Goal: Ask a question

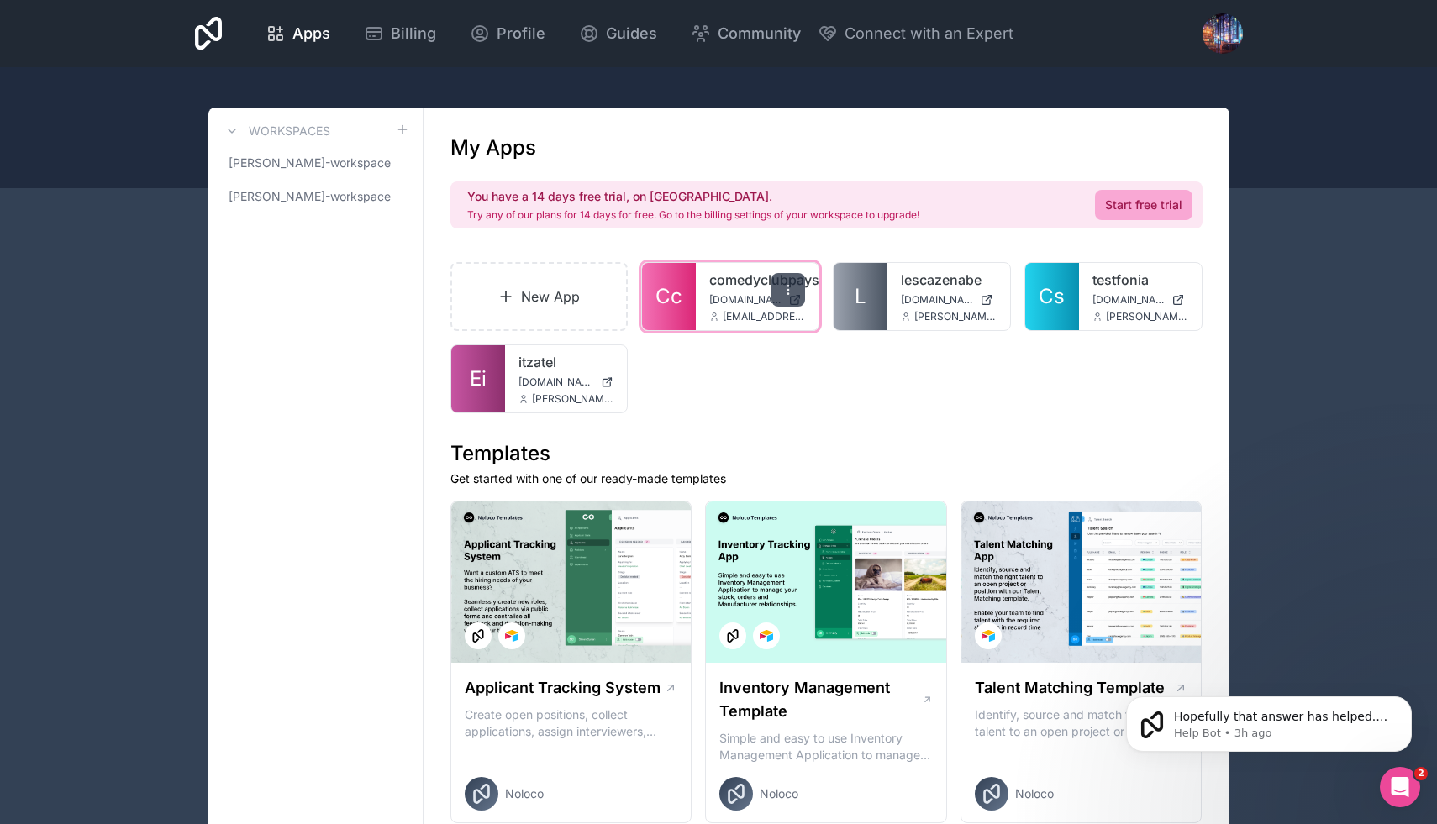
click at [792, 284] on icon at bounding box center [788, 289] width 13 height 13
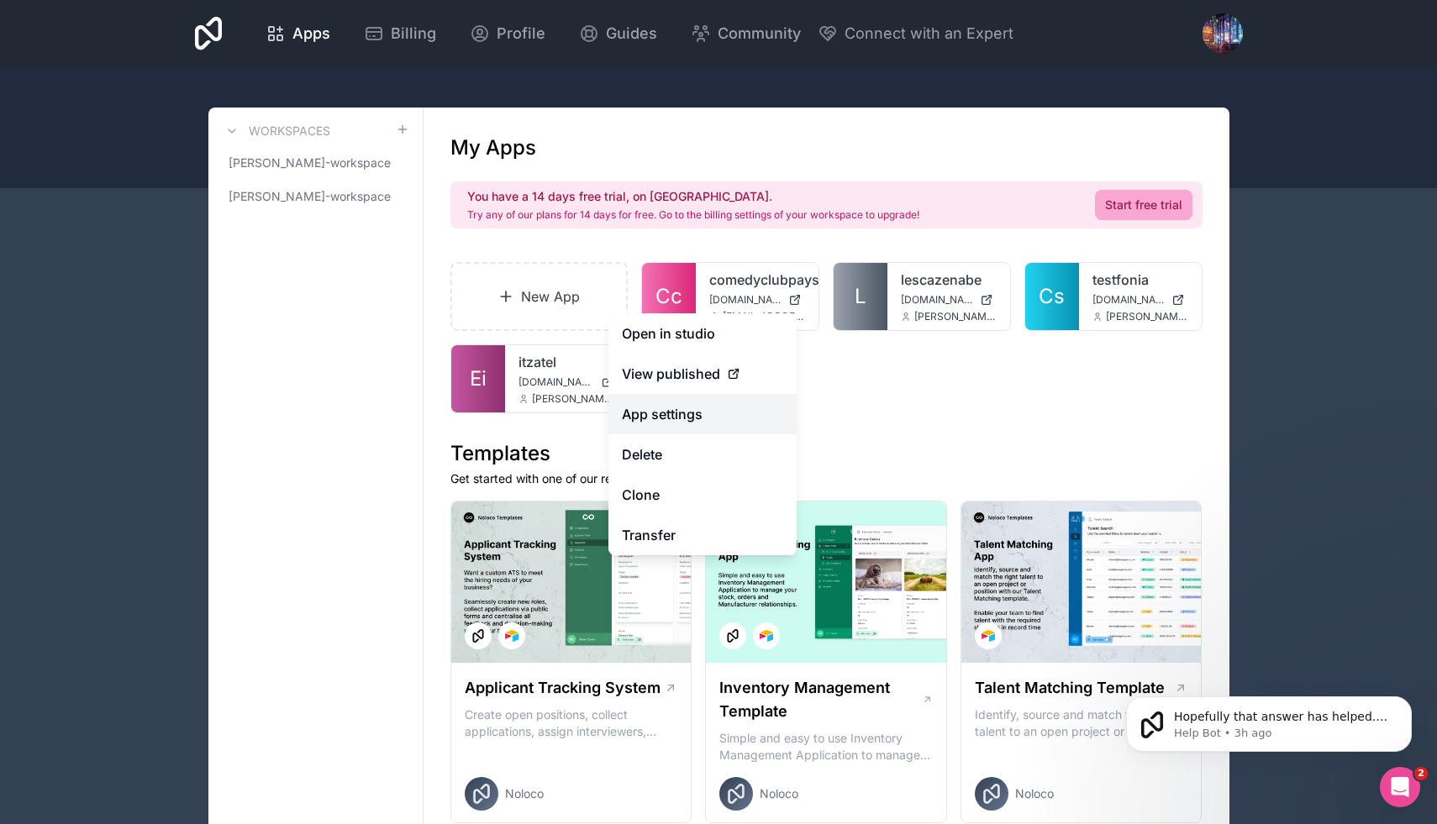
click at [686, 413] on link "App settings" at bounding box center [702, 414] width 188 height 40
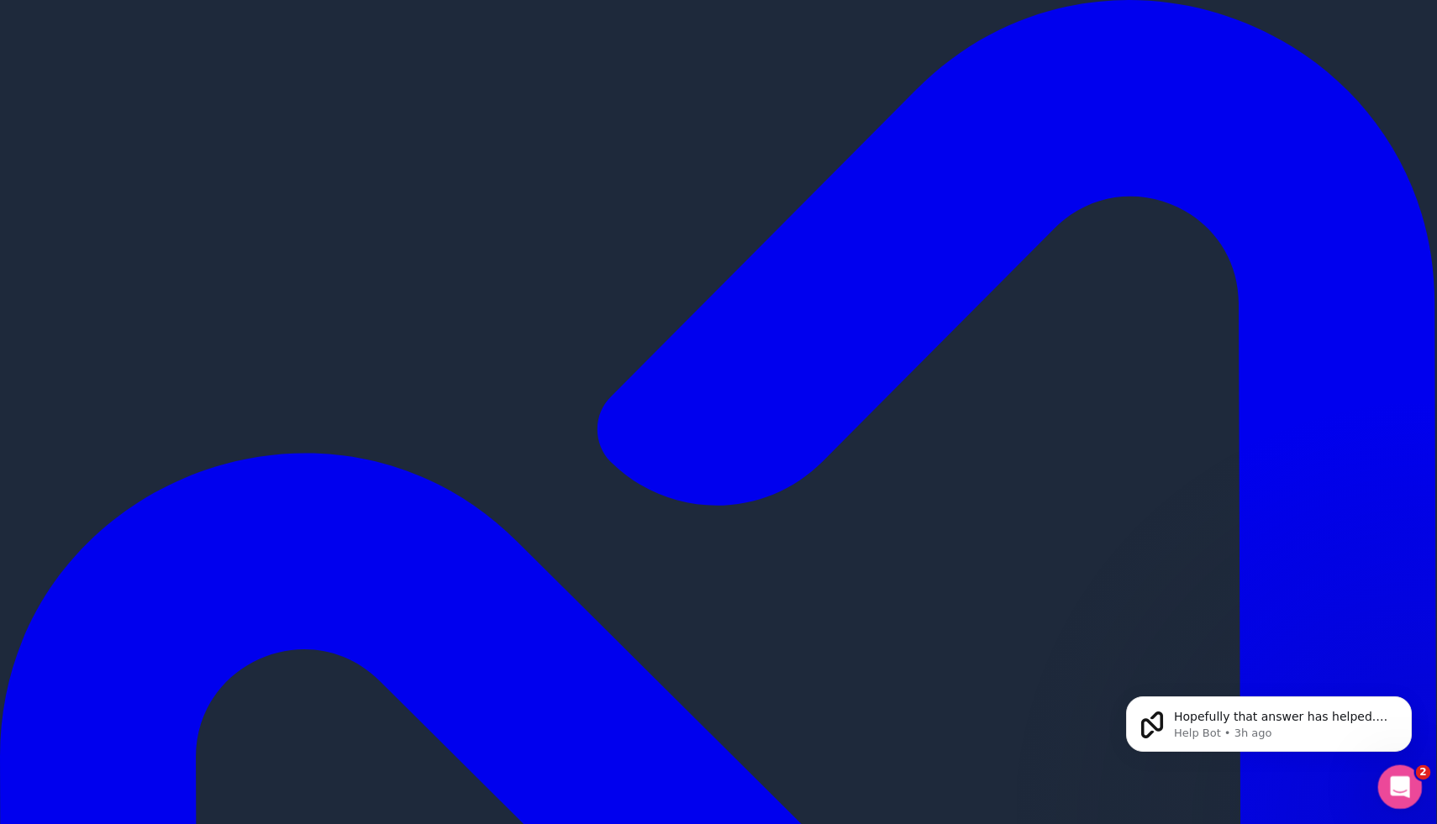
click at [1383, 785] on div "Open Intercom Messenger" at bounding box center [1397, 784] width 55 height 55
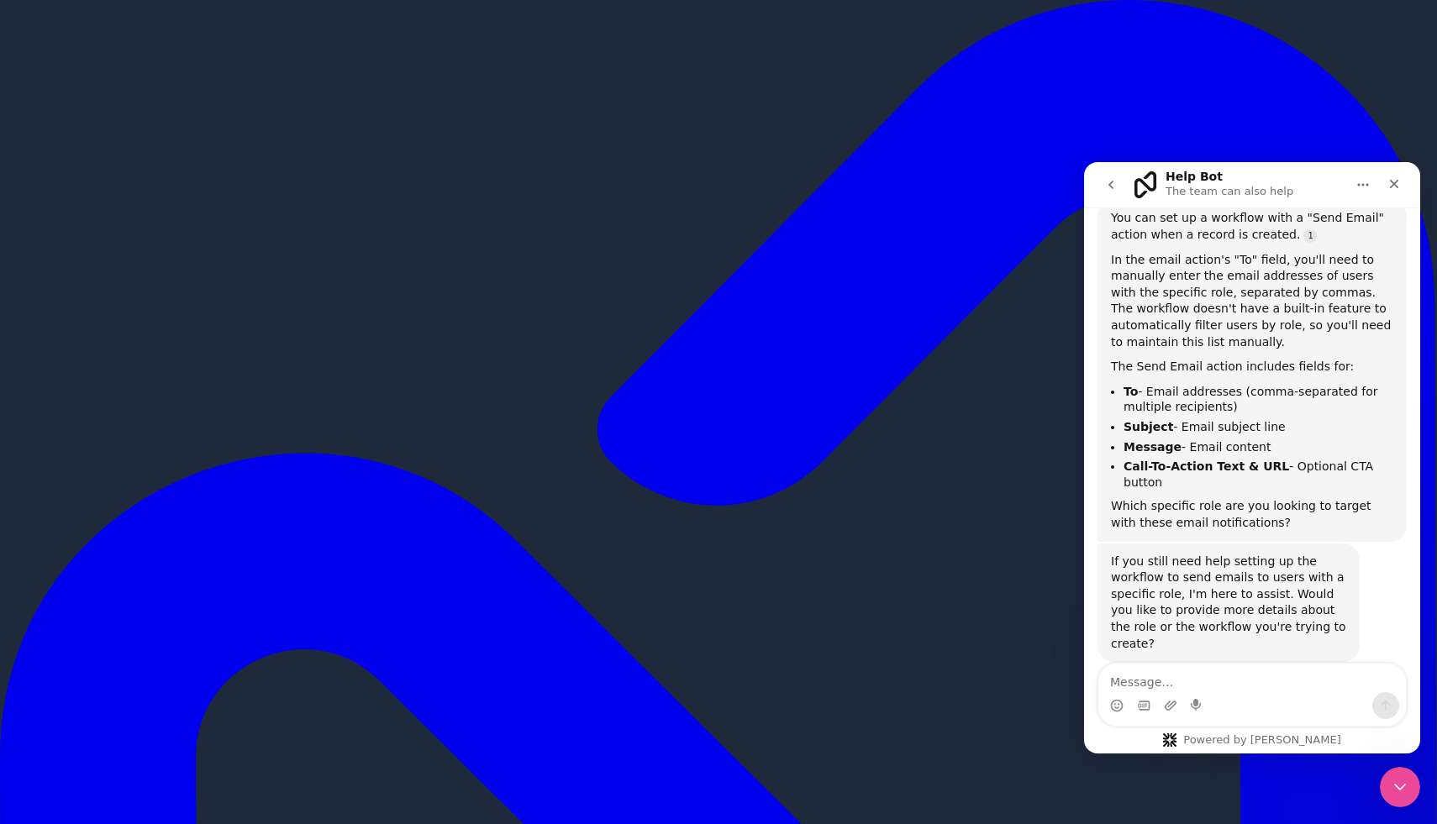
scroll to position [199, 0]
click at [1169, 680] on textarea "Message…" at bounding box center [1252, 678] width 308 height 29
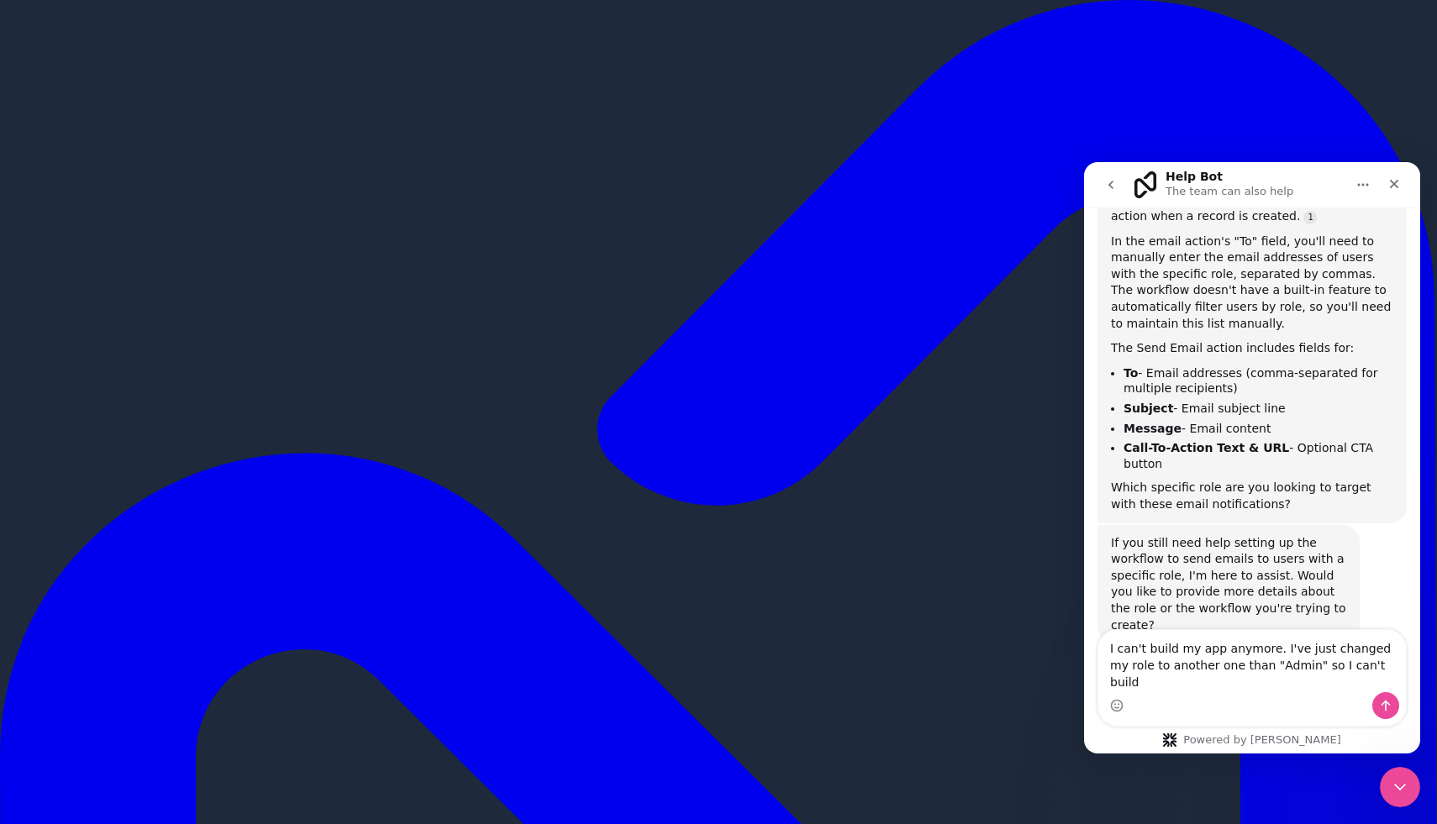
drag, startPoint x: 1341, startPoint y: 683, endPoint x: 1386, endPoint y: 689, distance: 44.9
click at [1386, 689] on textarea "I can't build my app anymore. I've just changed my role to another one than "Ad…" at bounding box center [1252, 661] width 308 height 62
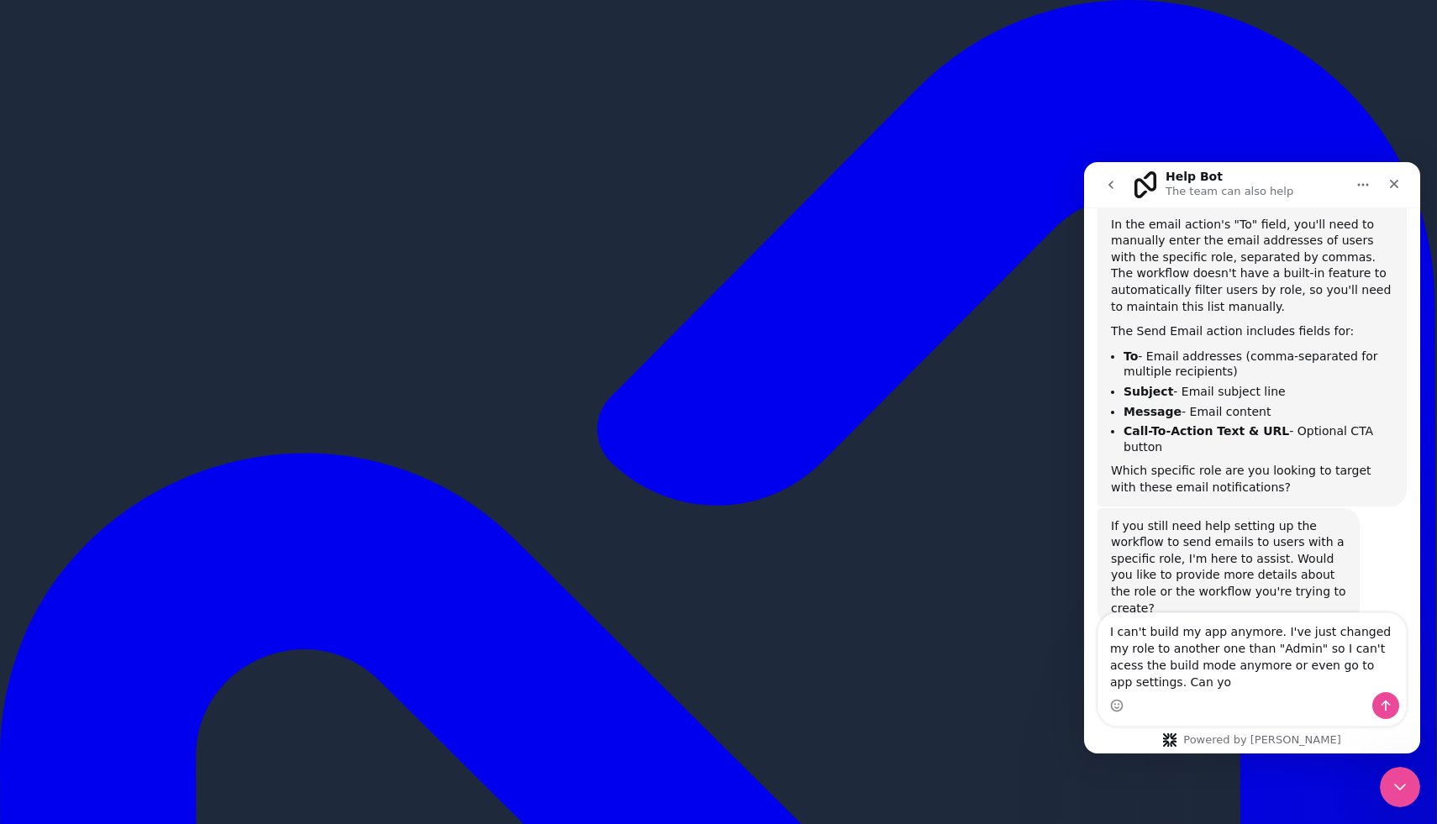
scroll to position [250, 0]
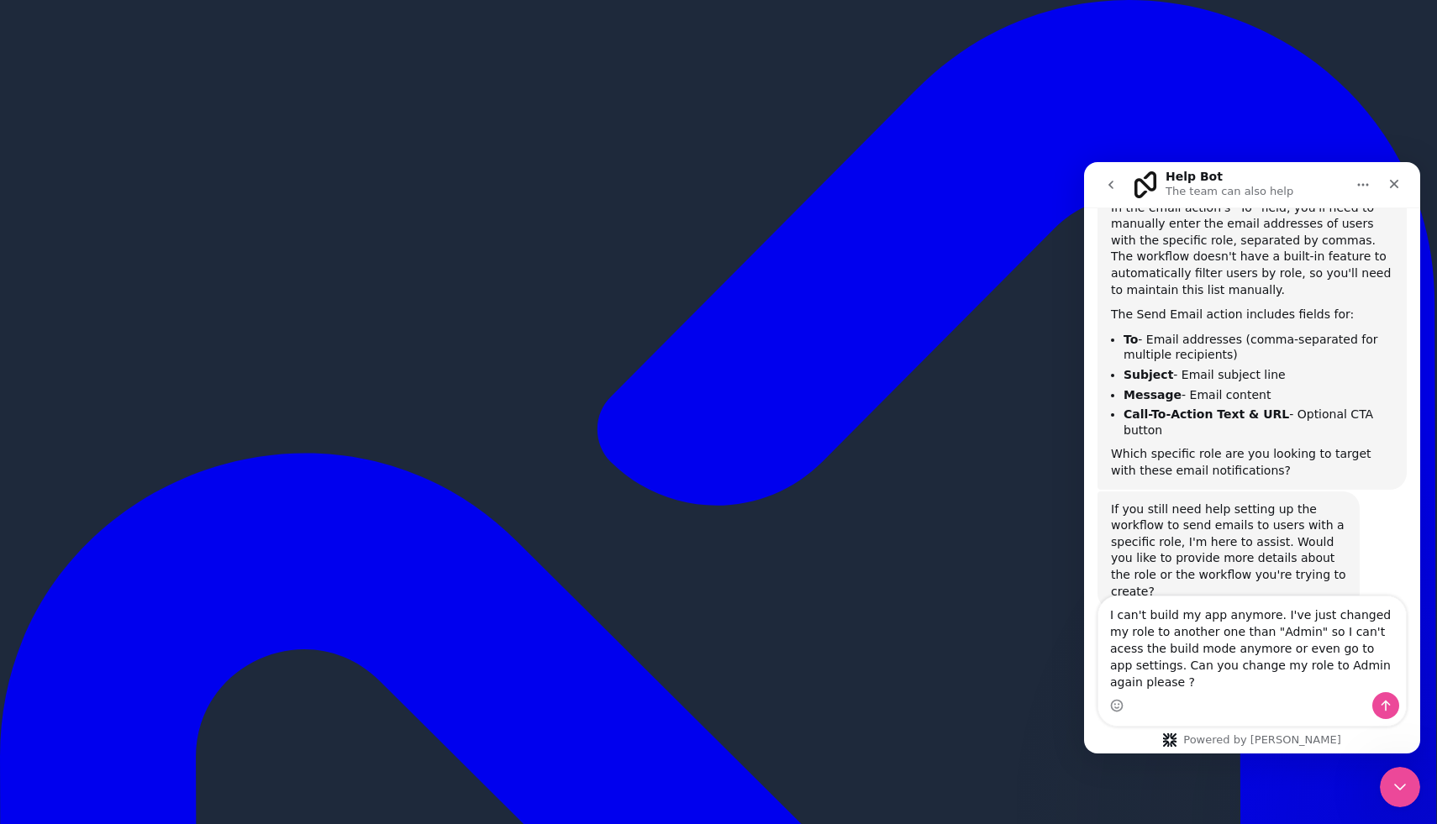
type textarea "I can't build my app anymore. I've just changed my role to another one than "Ad…"
click at [1393, 693] on div "Intercom messenger" at bounding box center [1385, 706] width 27 height 27
click at [1383, 698] on button "Send a message…" at bounding box center [1385, 706] width 27 height 27
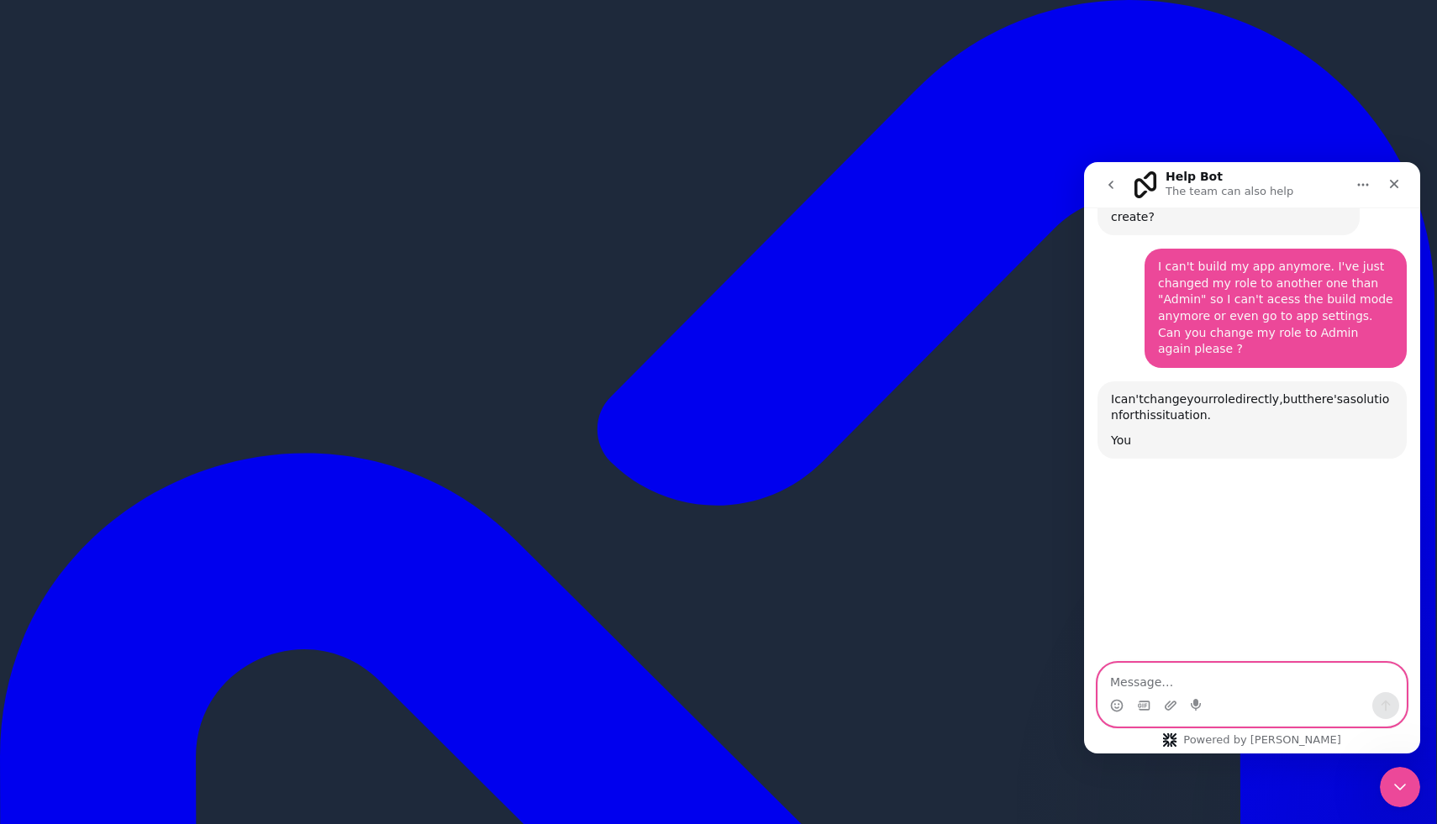
scroll to position [638, 0]
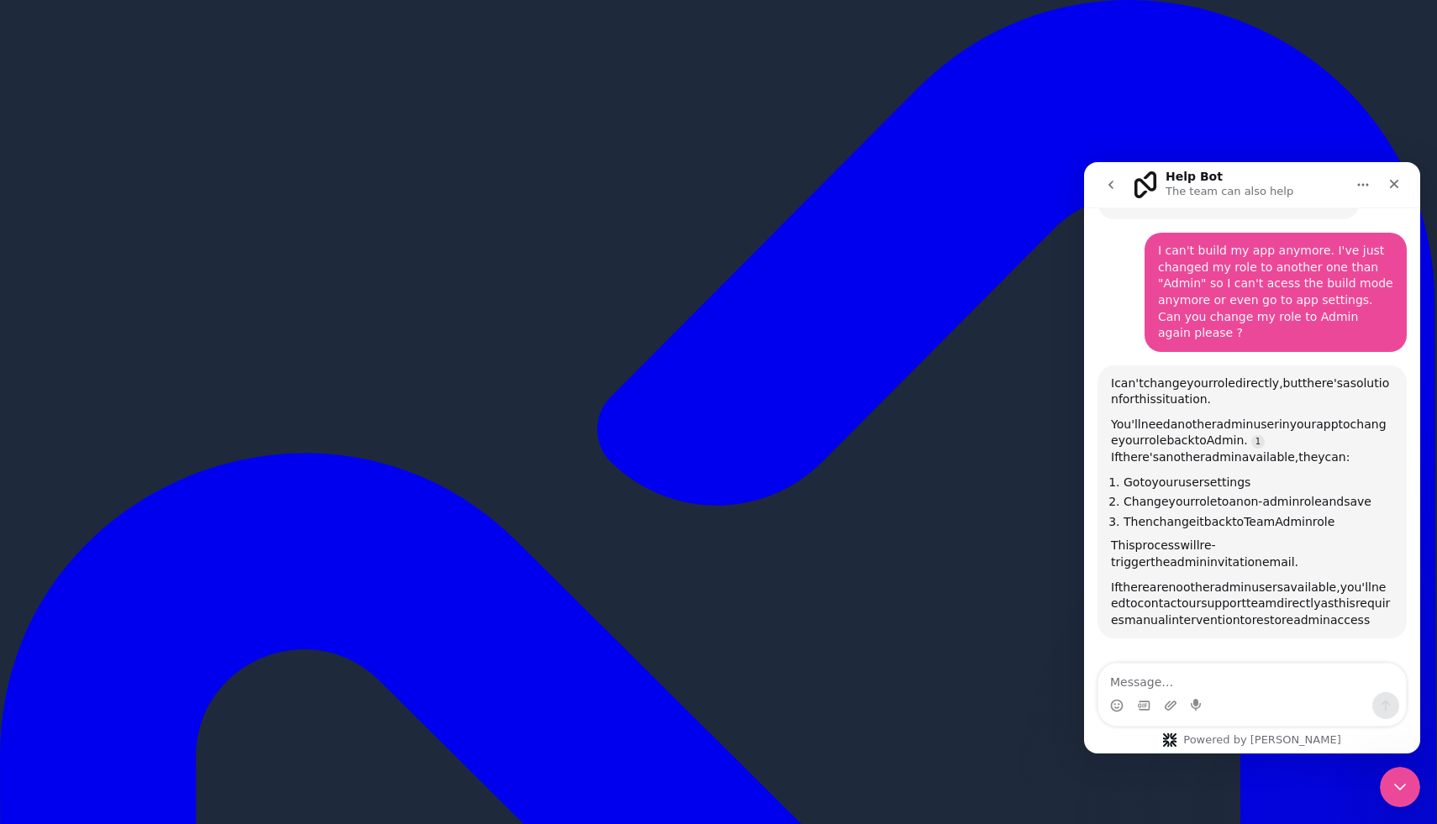
drag, startPoint x: 1227, startPoint y: 395, endPoint x: 1253, endPoint y: 395, distance: 26.1
click at [1253, 418] on span "admin" at bounding box center [1235, 424] width 37 height 13
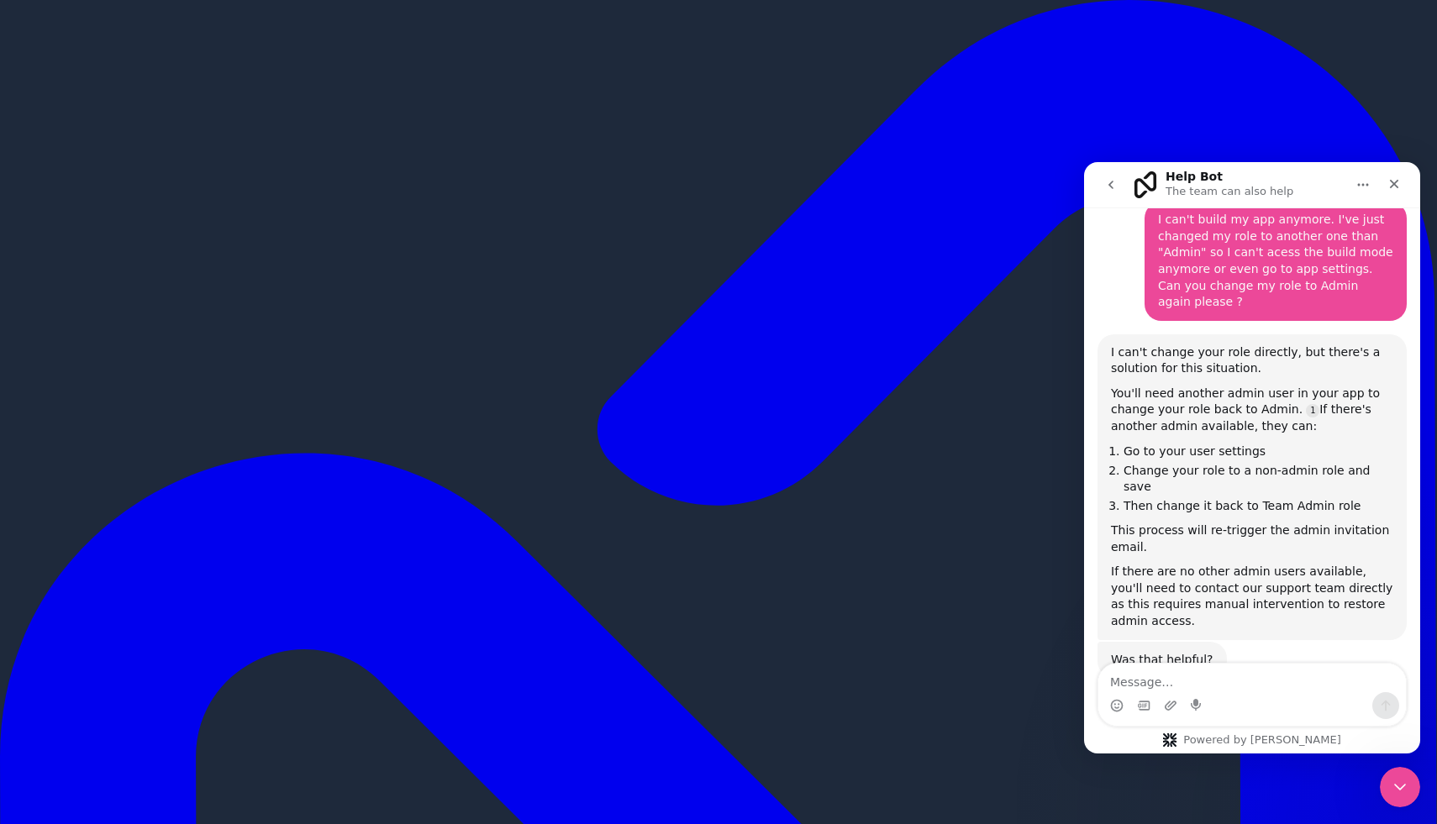
scroll to position [673, 0]
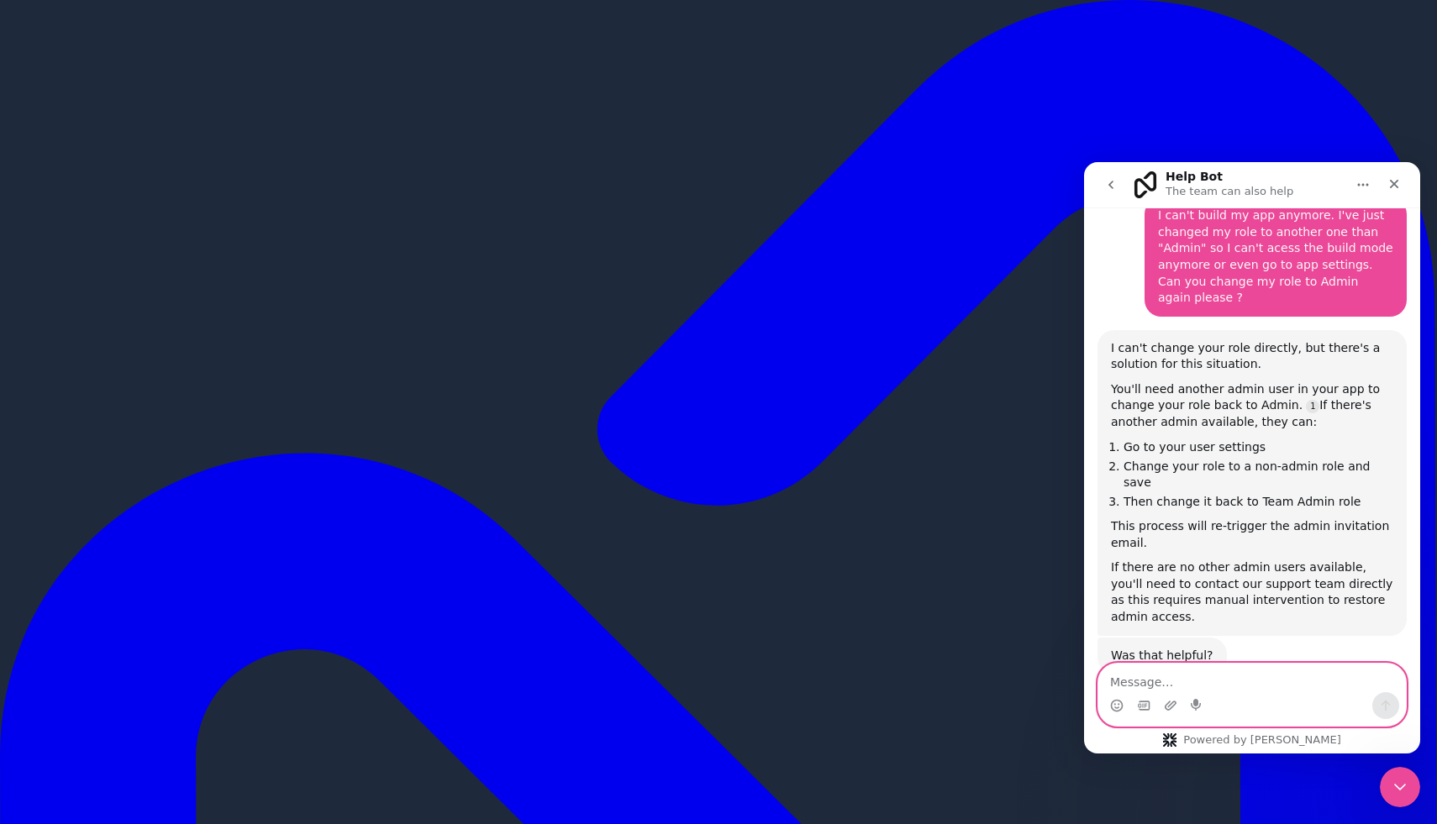
click at [1147, 681] on textarea "Message…" at bounding box center [1252, 678] width 308 height 29
type textarea "yes so i want to contact the support team"
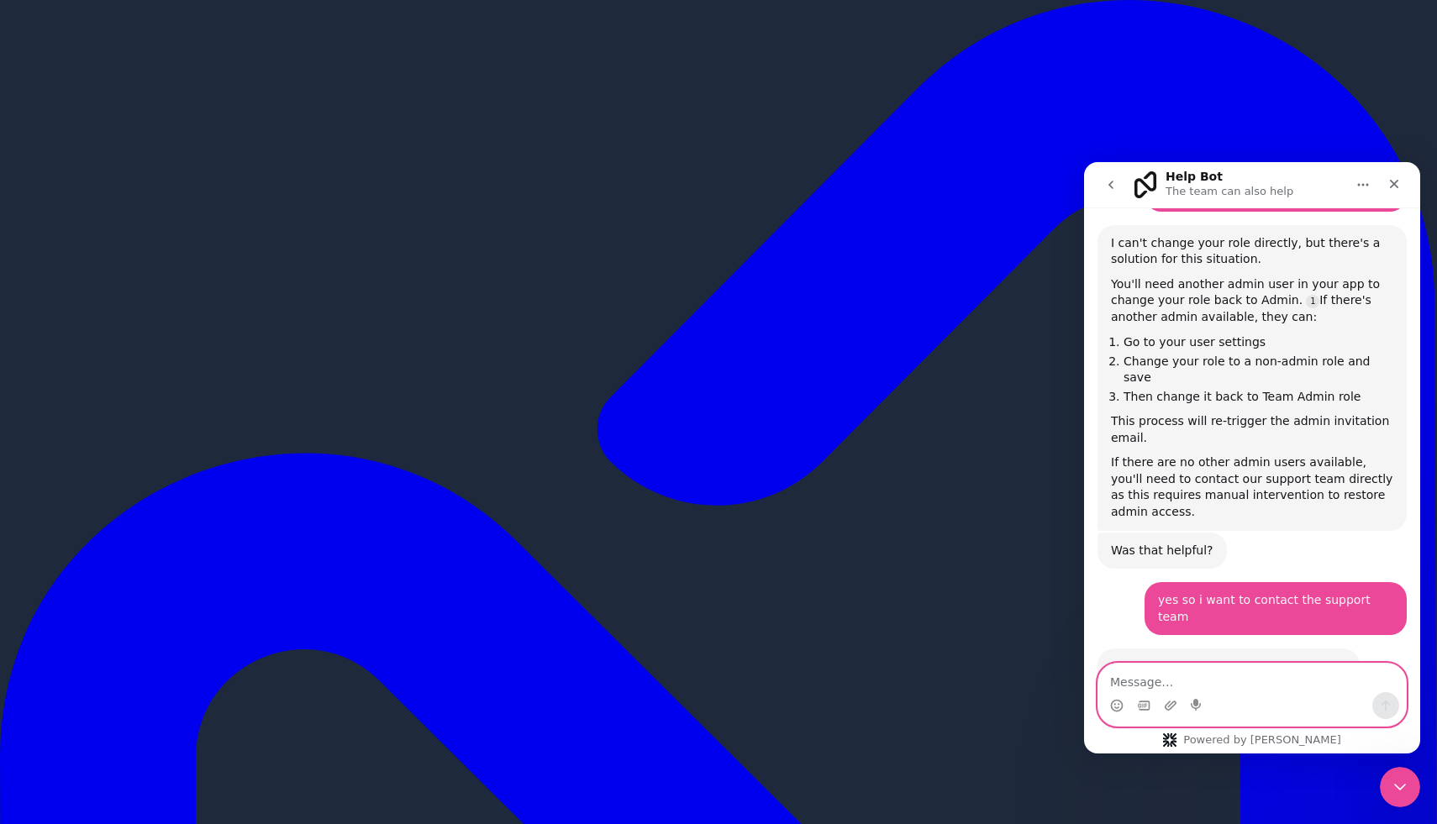
scroll to position [840, 0]
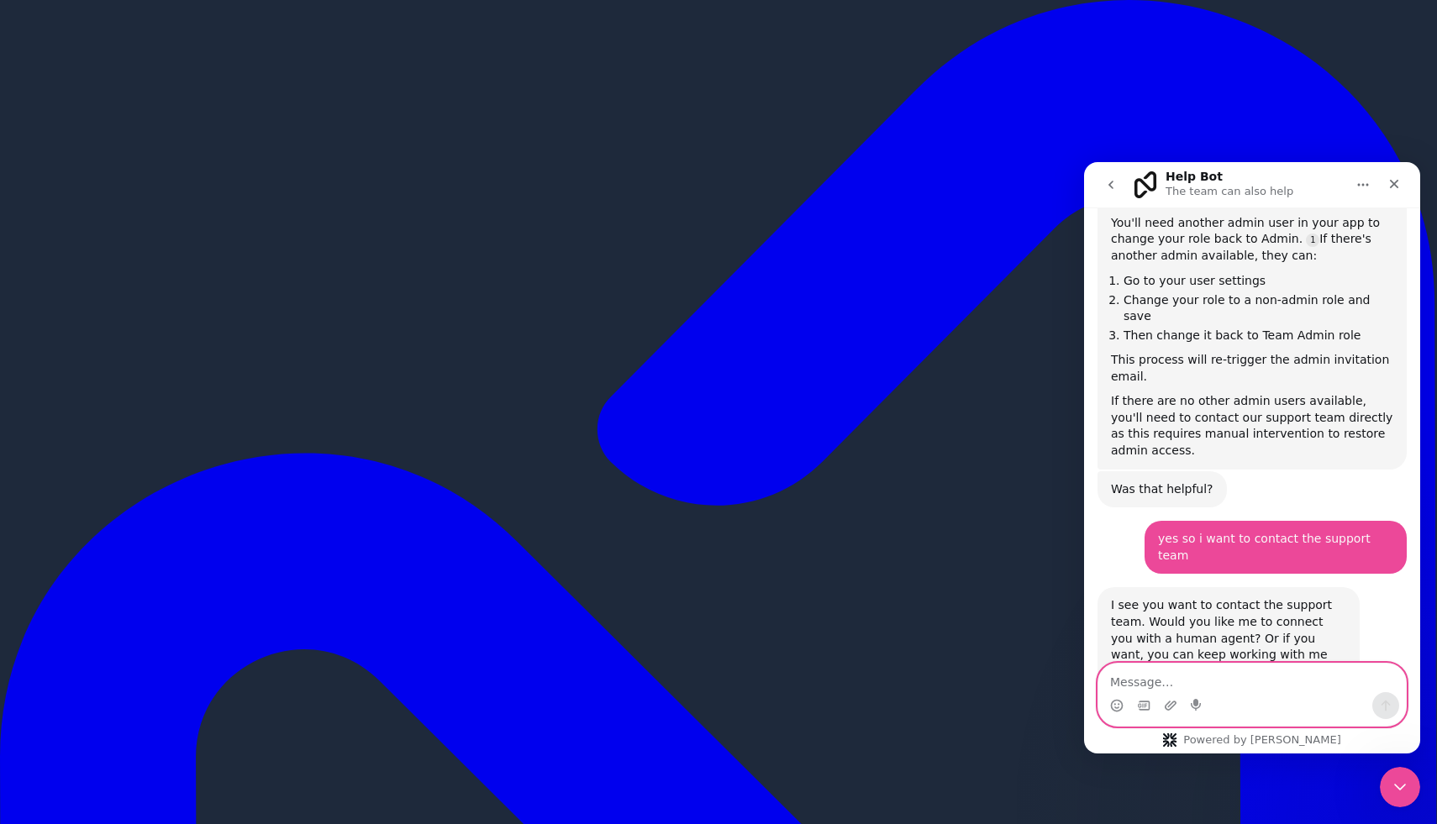
click at [1188, 673] on textarea "Message…" at bounding box center [1252, 678] width 308 height 29
type textarea "yes please"
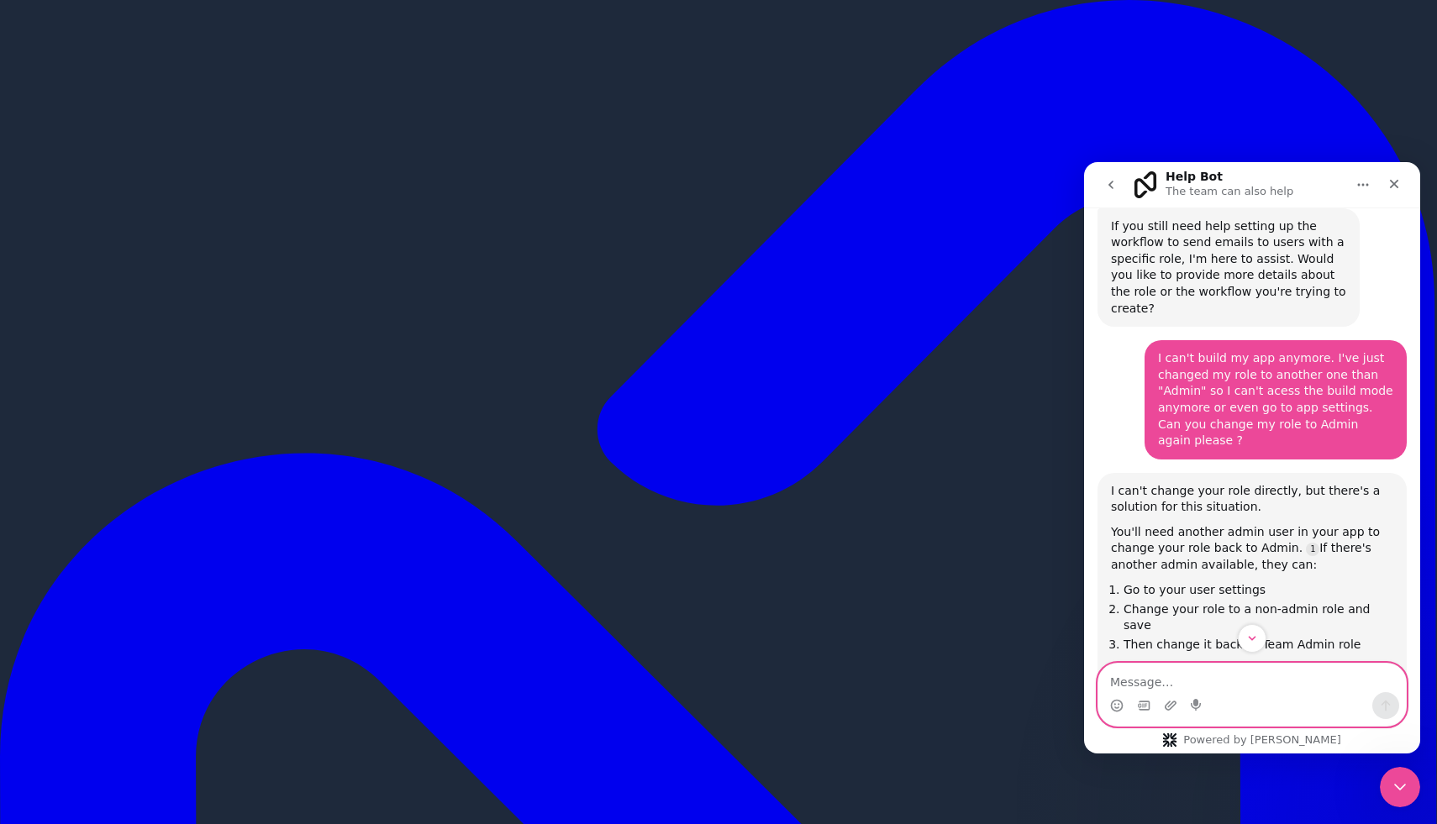
scroll to position [989, 0]
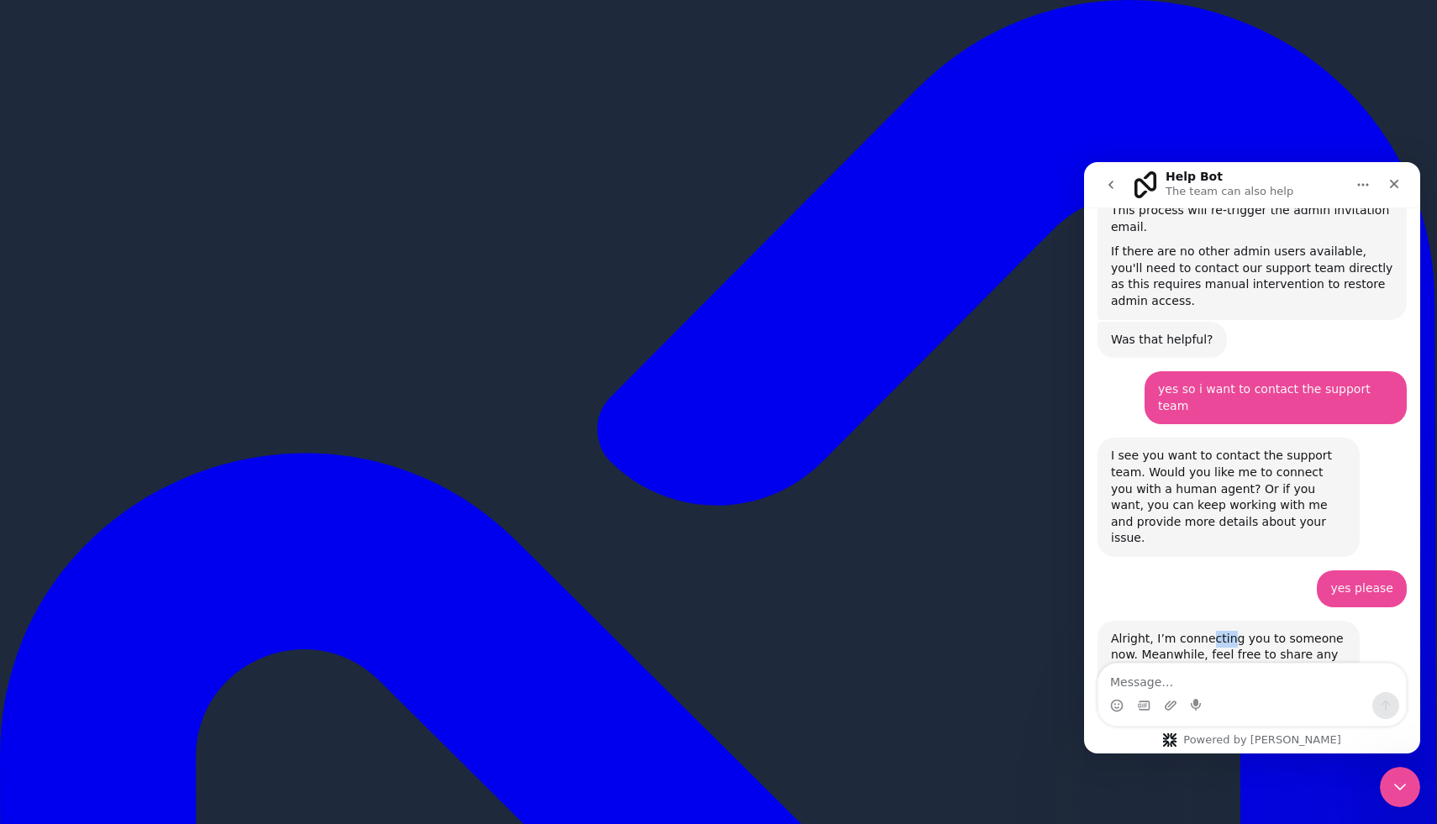
drag, startPoint x: 1205, startPoint y: 557, endPoint x: 1229, endPoint y: 561, distance: 23.8
click at [1229, 631] on div "Alright, I’m connecting you to someone now. Meanwhile, feel free to share any e…" at bounding box center [1228, 664] width 235 height 66
click at [1107, 185] on icon "go back" at bounding box center [1110, 184] width 13 height 13
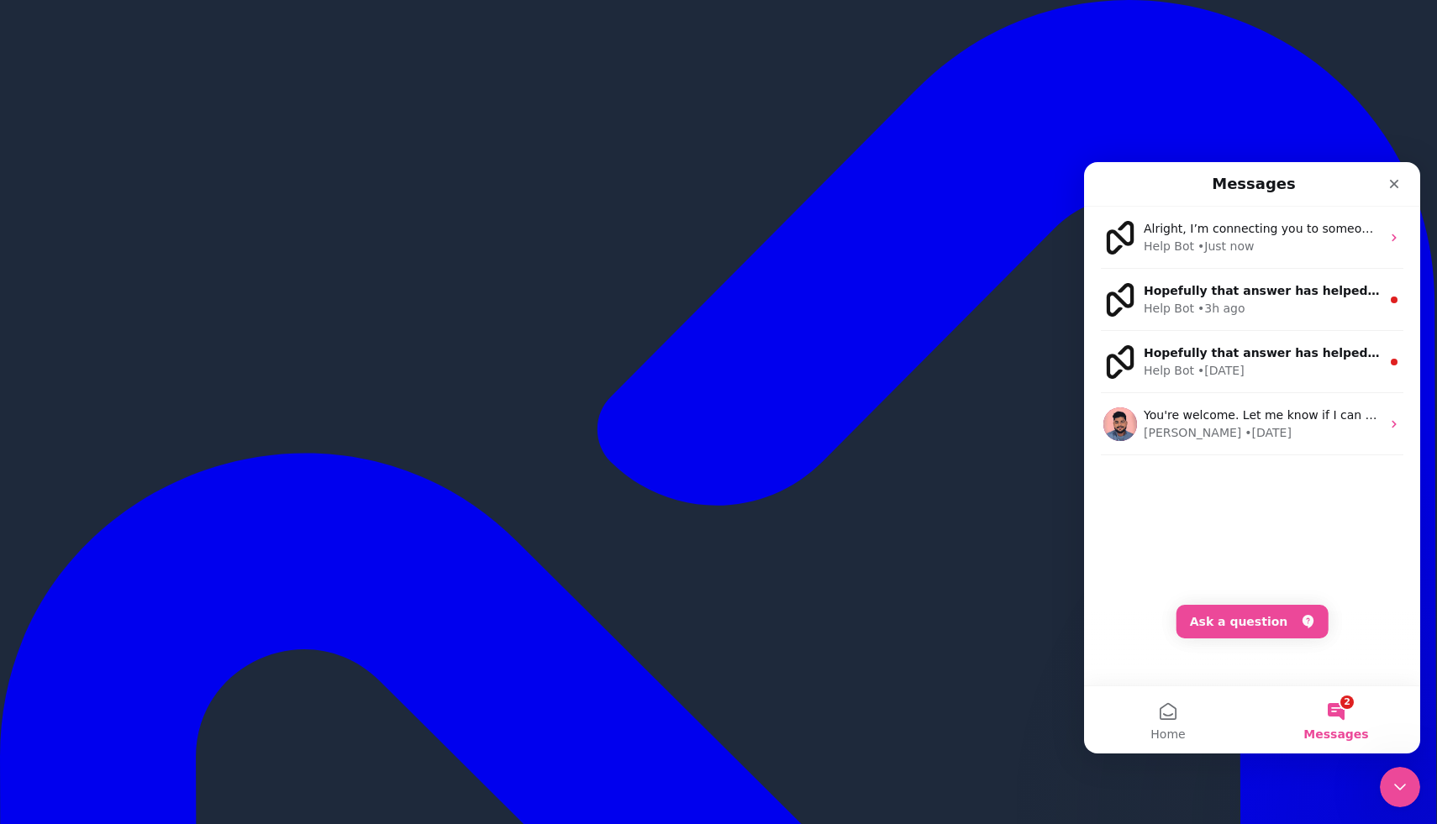
scroll to position [657, 0]
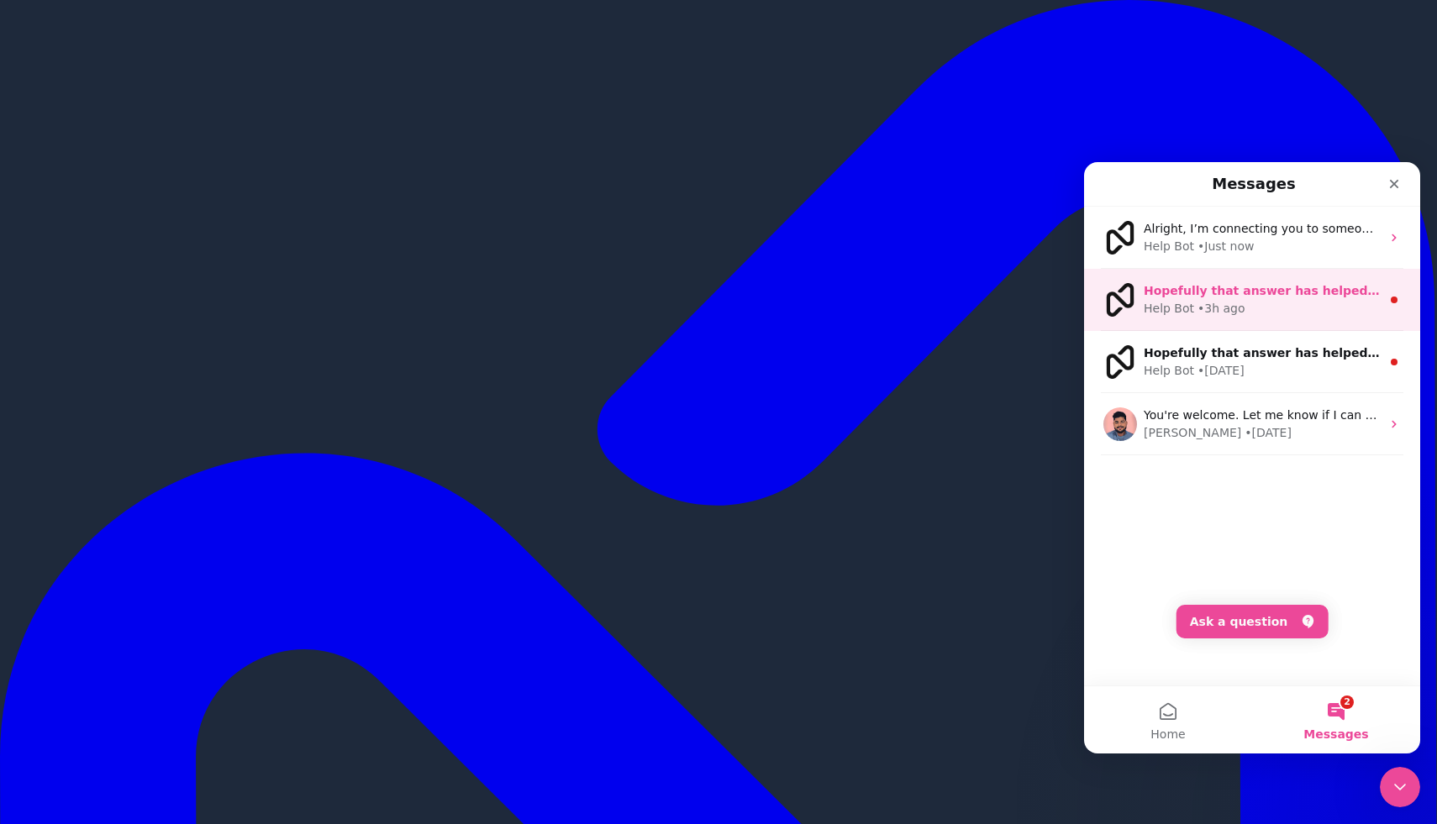
click at [1309, 303] on div "Help Bot • 3h ago" at bounding box center [1262, 309] width 237 height 18
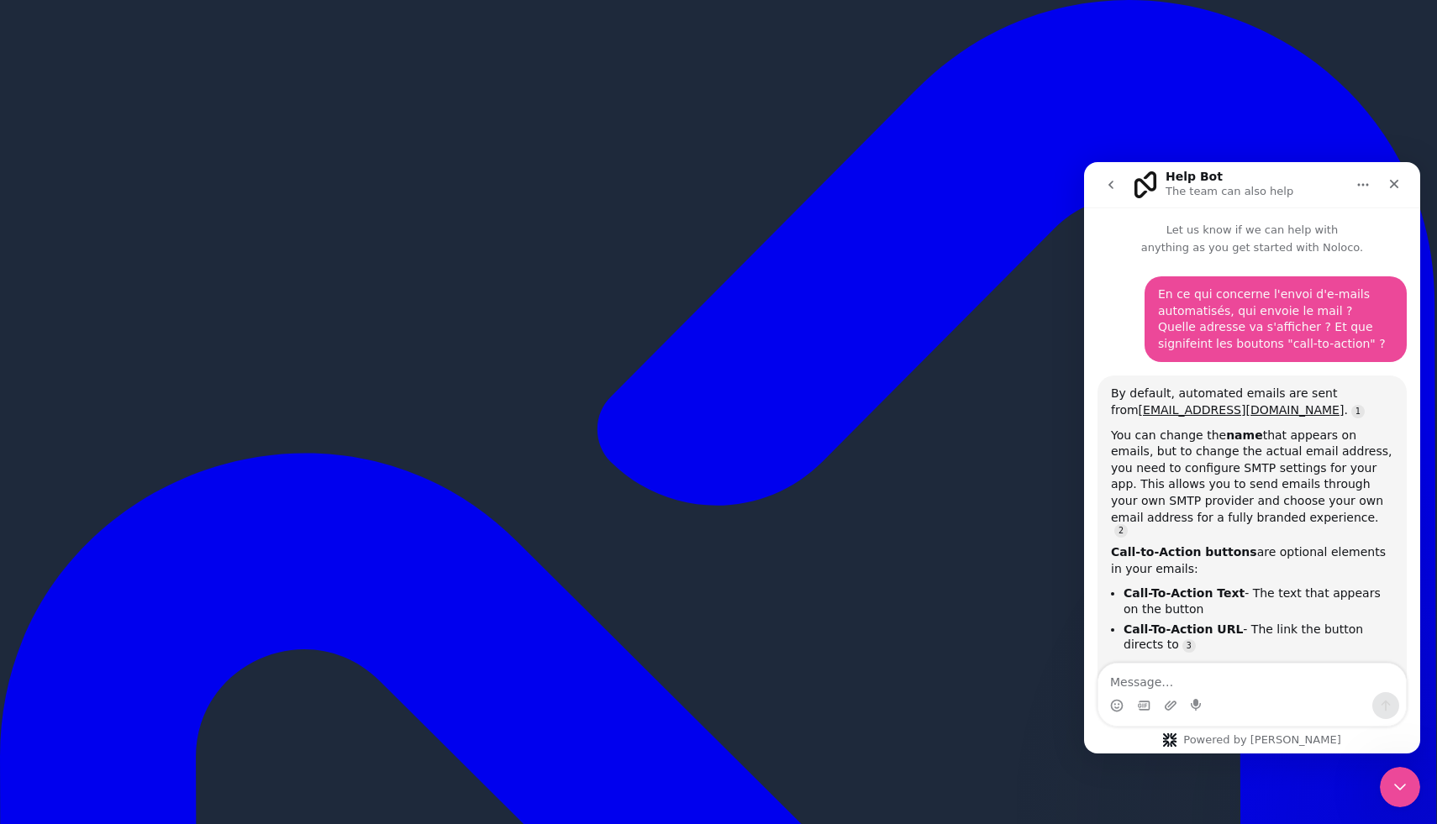
scroll to position [68, 0]
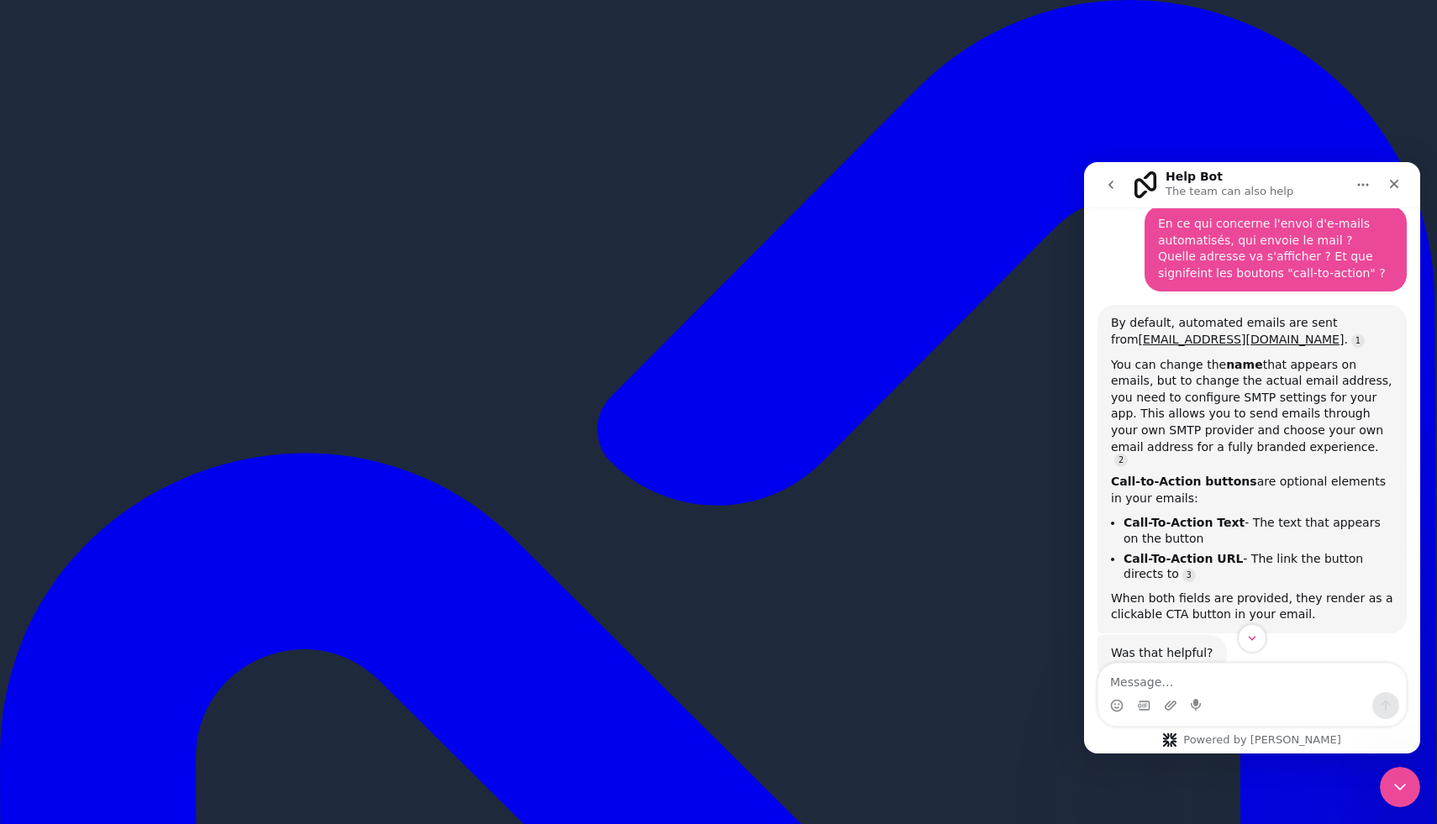
click at [1104, 187] on icon "go back" at bounding box center [1110, 184] width 13 height 13
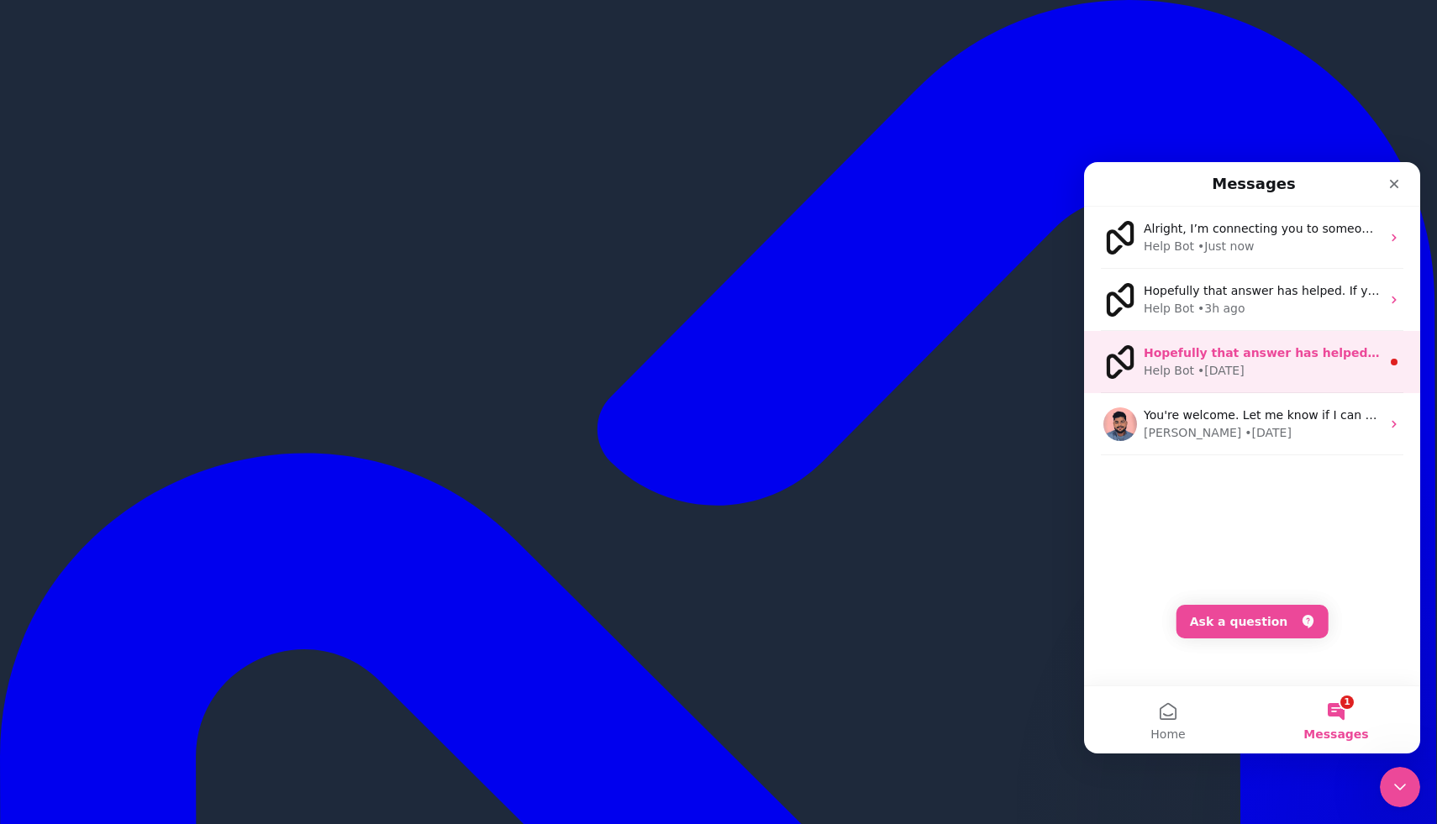
click at [1219, 383] on div "Hopefully that answer has helped. If you need any more help or have any other q…" at bounding box center [1252, 362] width 336 height 62
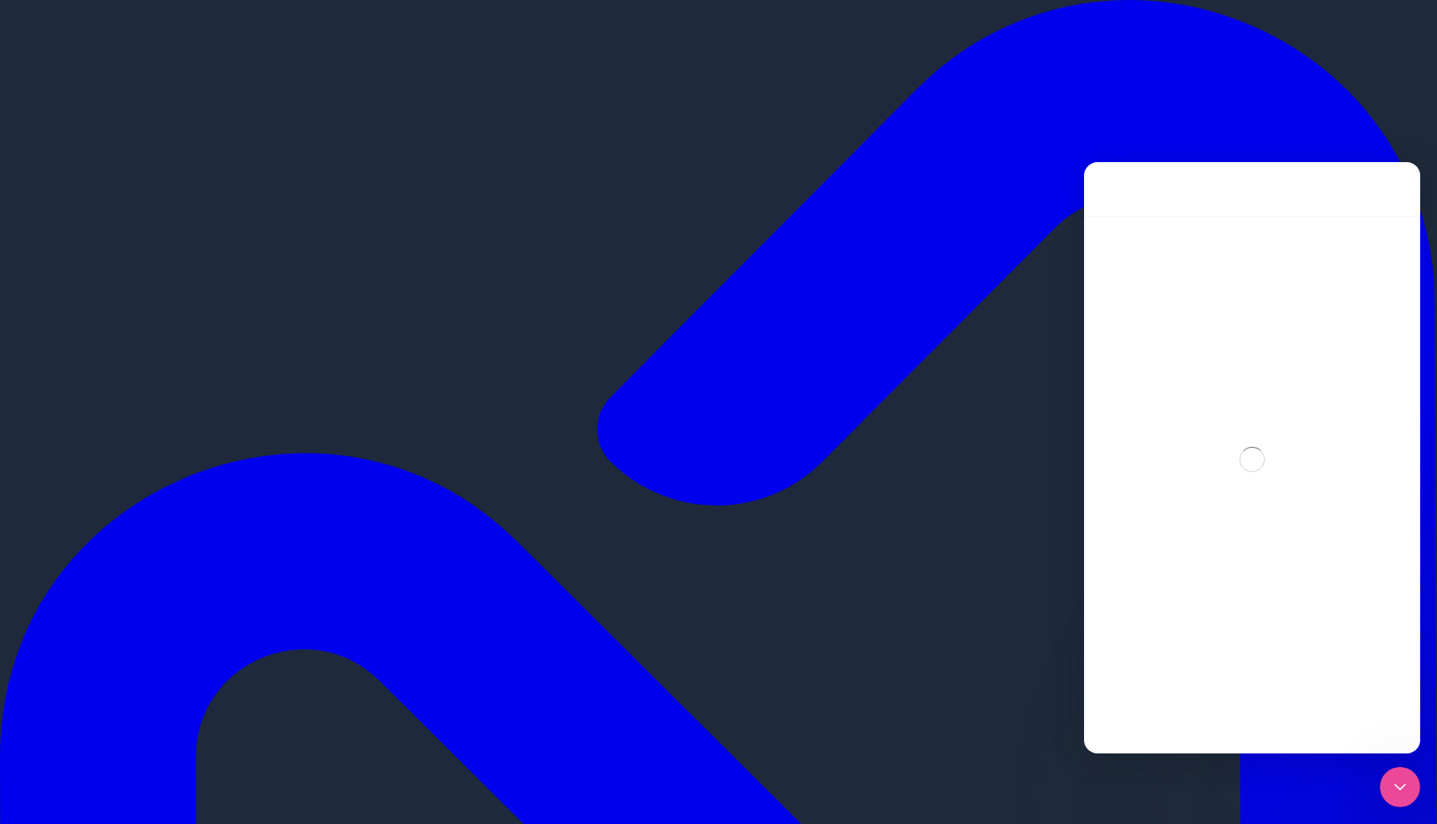
scroll to position [68, 0]
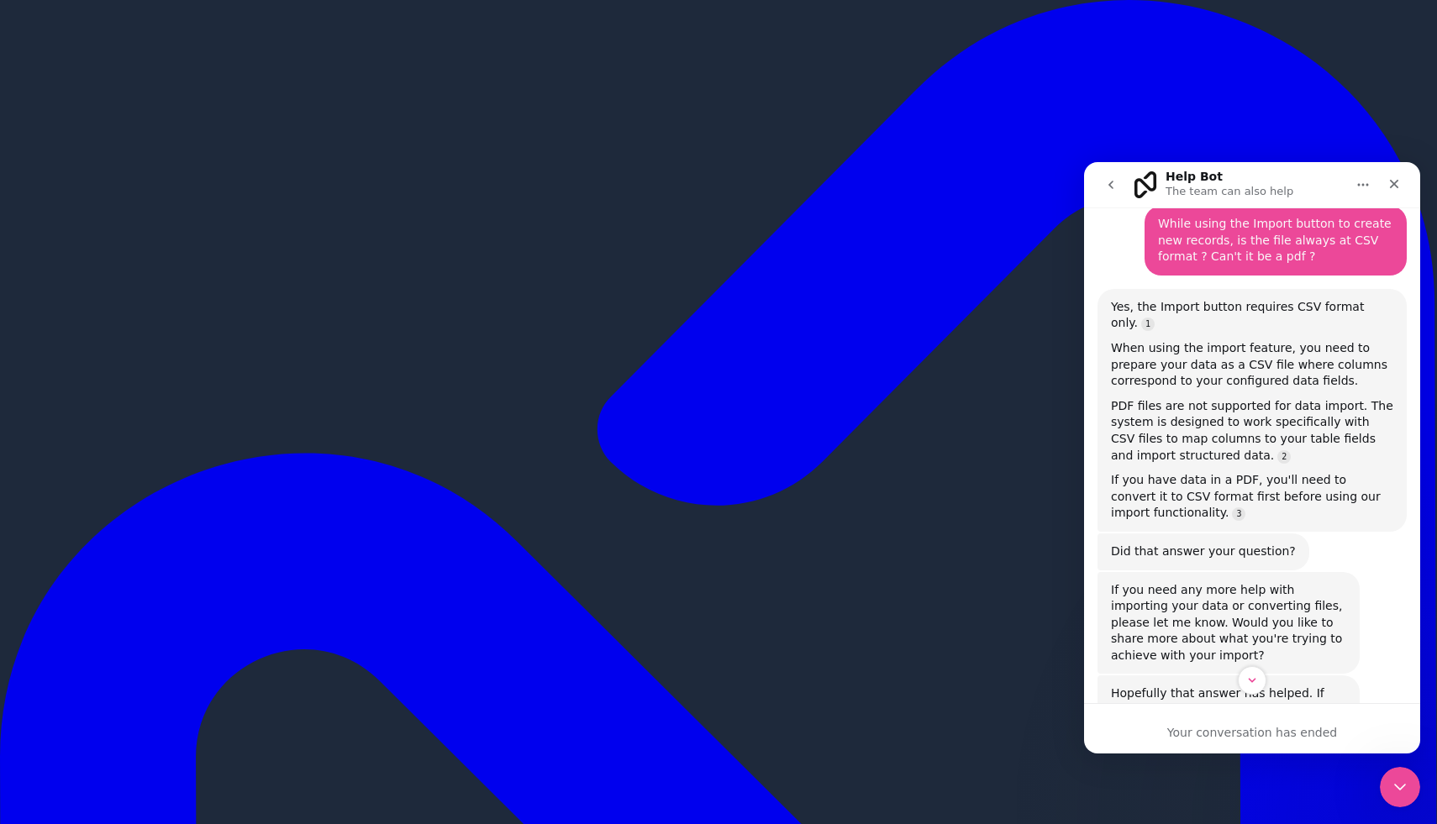
click at [1114, 190] on icon "go back" at bounding box center [1110, 184] width 13 height 13
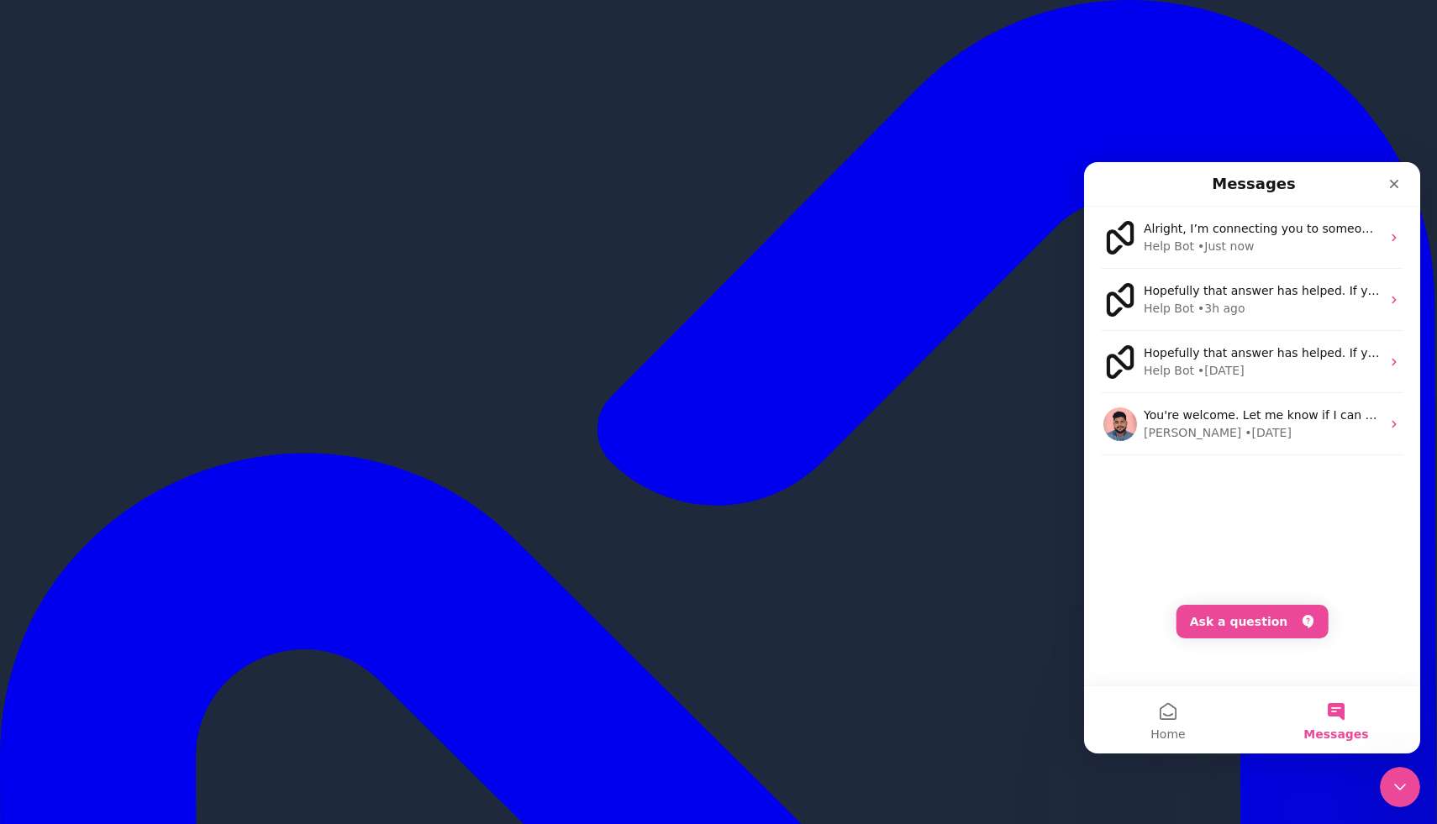
scroll to position [0, 0]
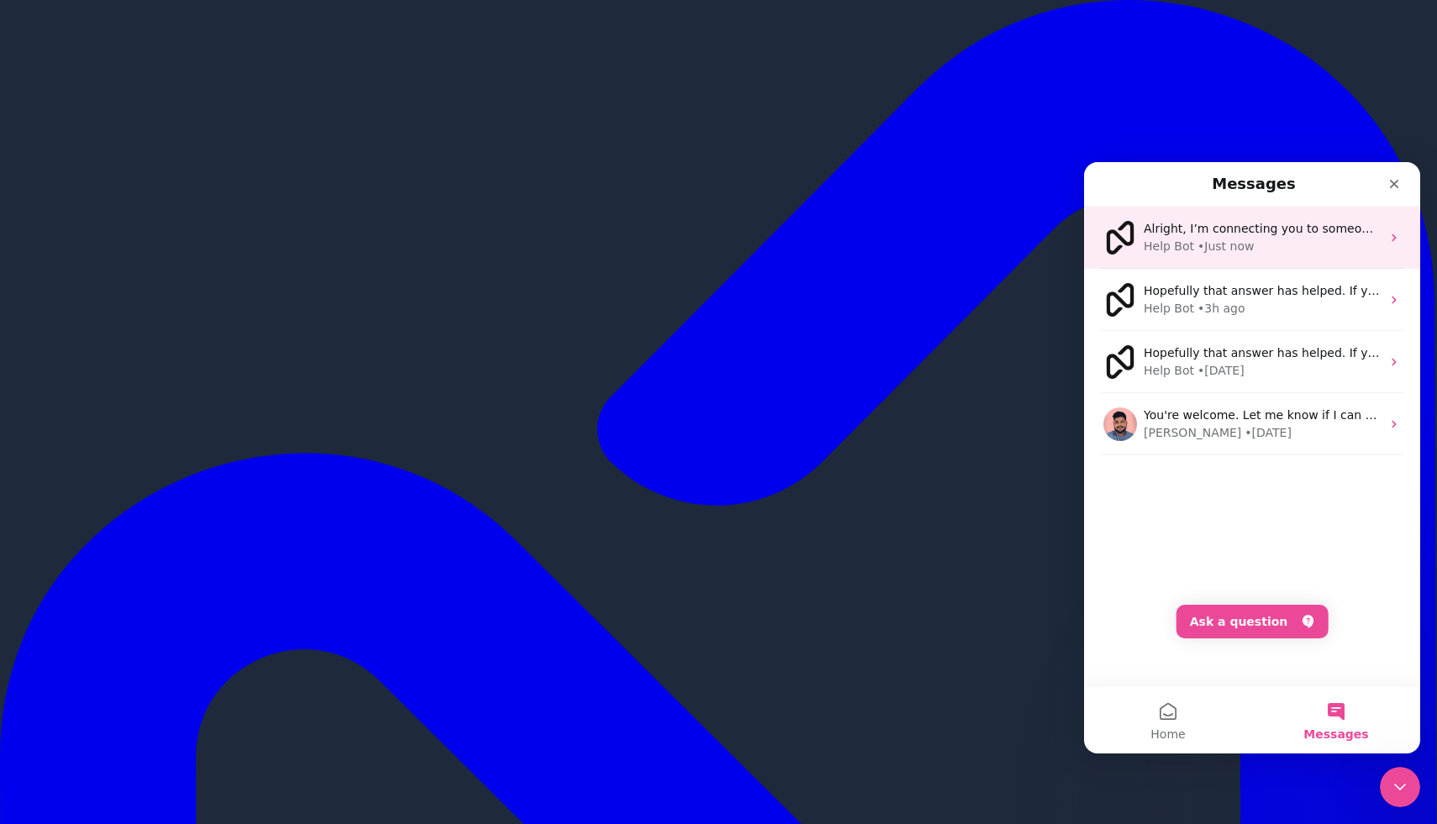
click at [1309, 244] on div "Help Bot • Just now" at bounding box center [1262, 247] width 237 height 18
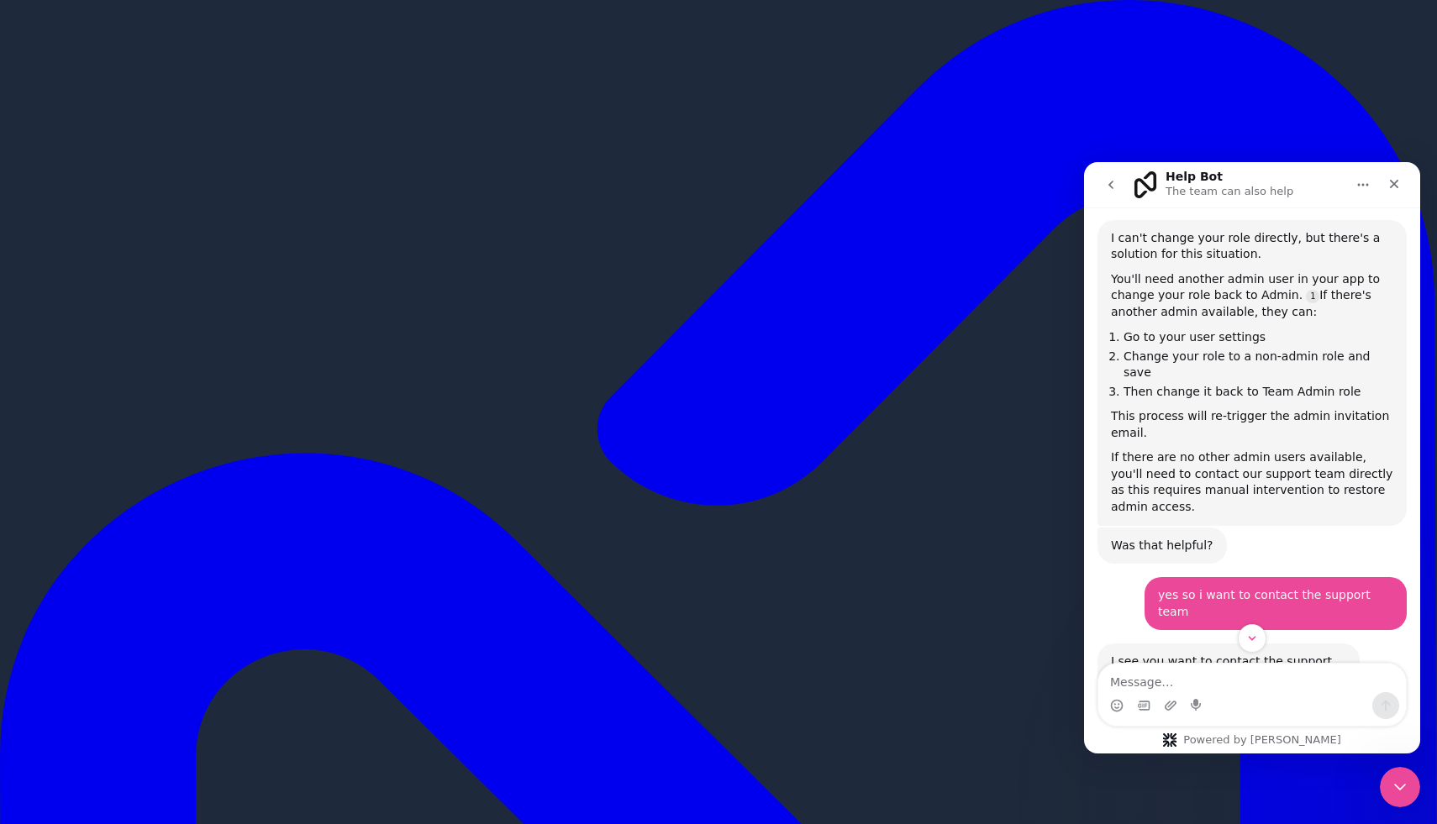
scroll to position [989, 0]
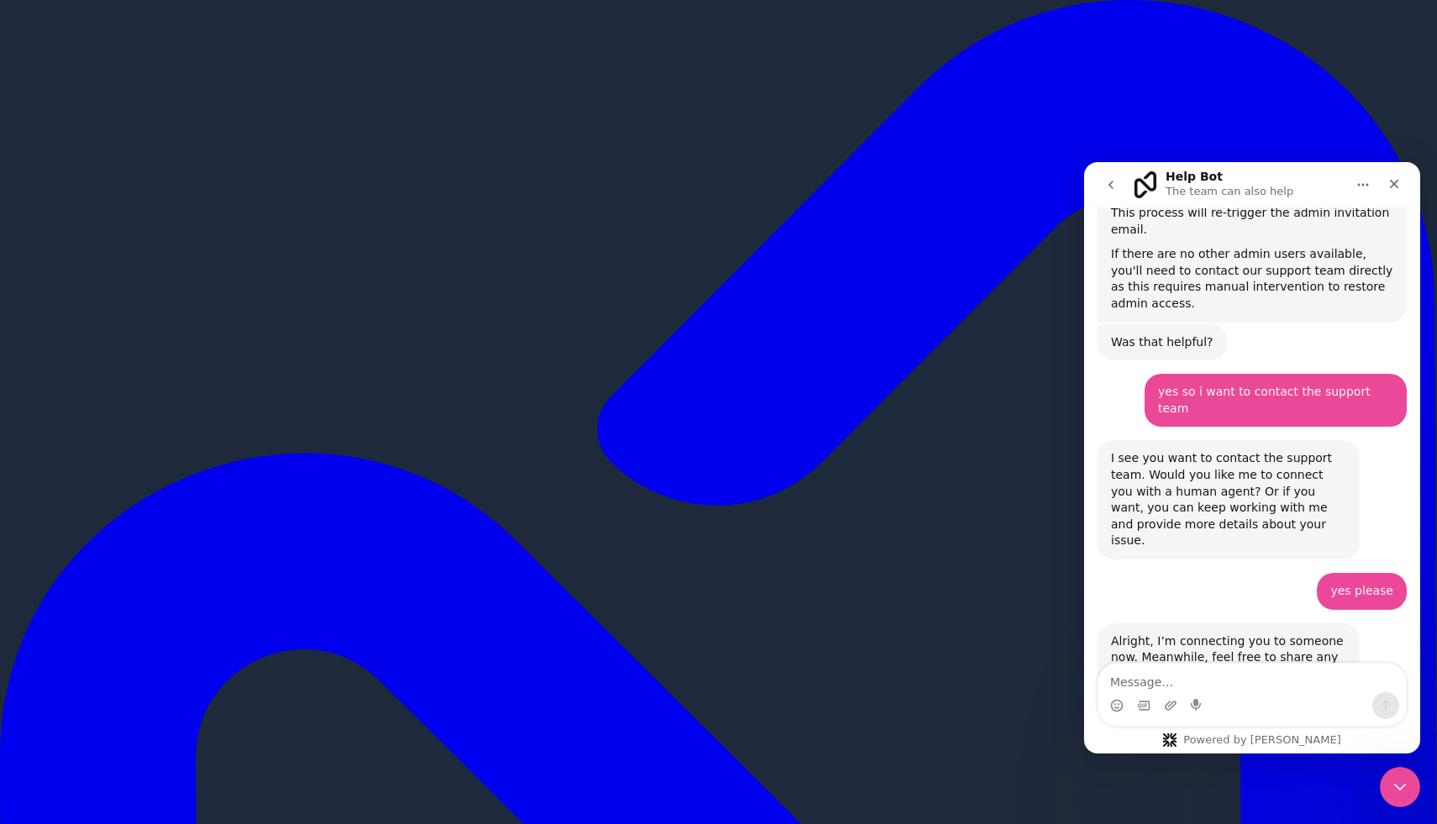
click at [1112, 192] on button "go back" at bounding box center [1111, 185] width 32 height 32
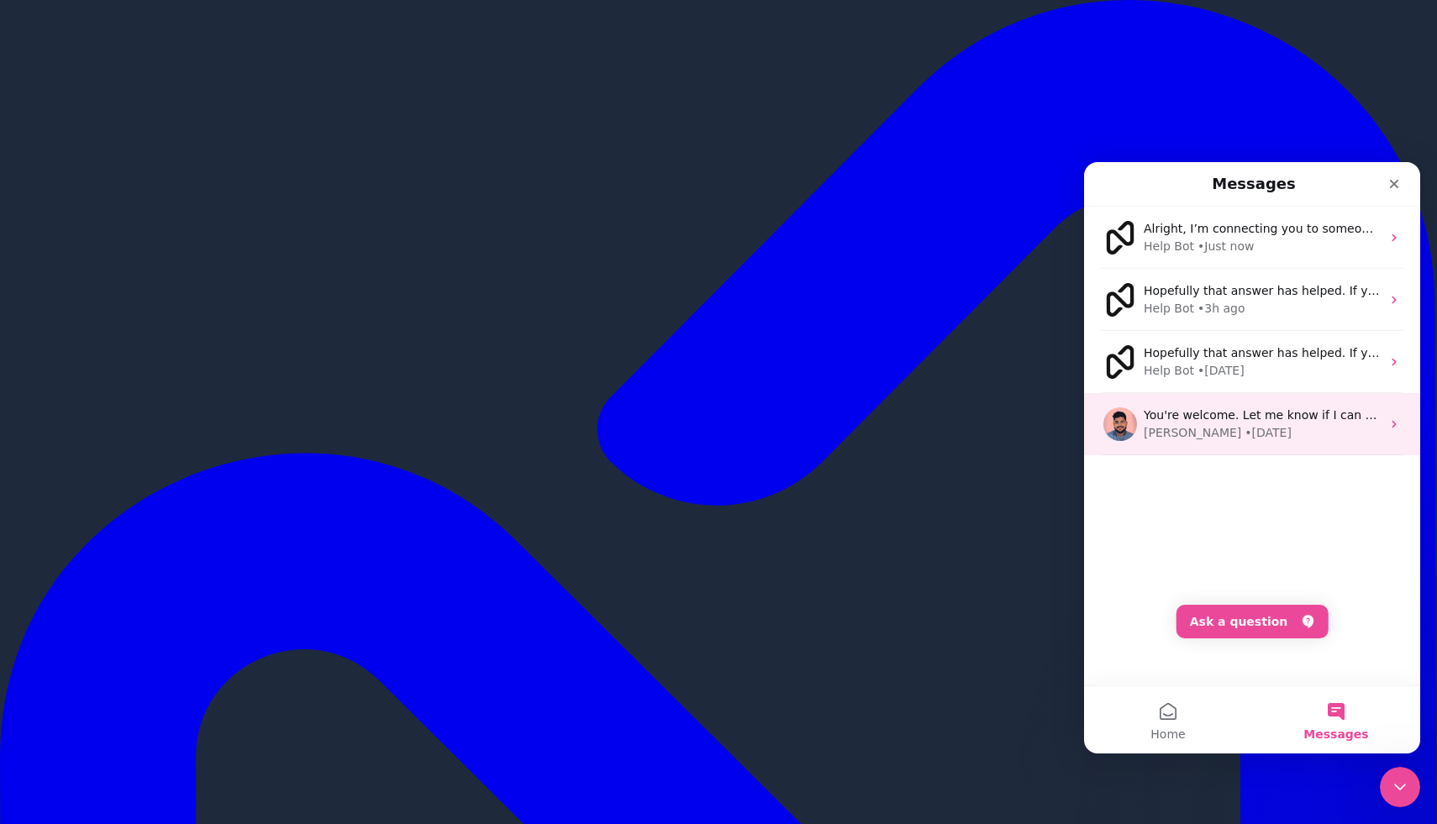
click at [1288, 416] on span "You're welcome. Let me know if I can help you with anything else." at bounding box center [1338, 414] width 388 height 13
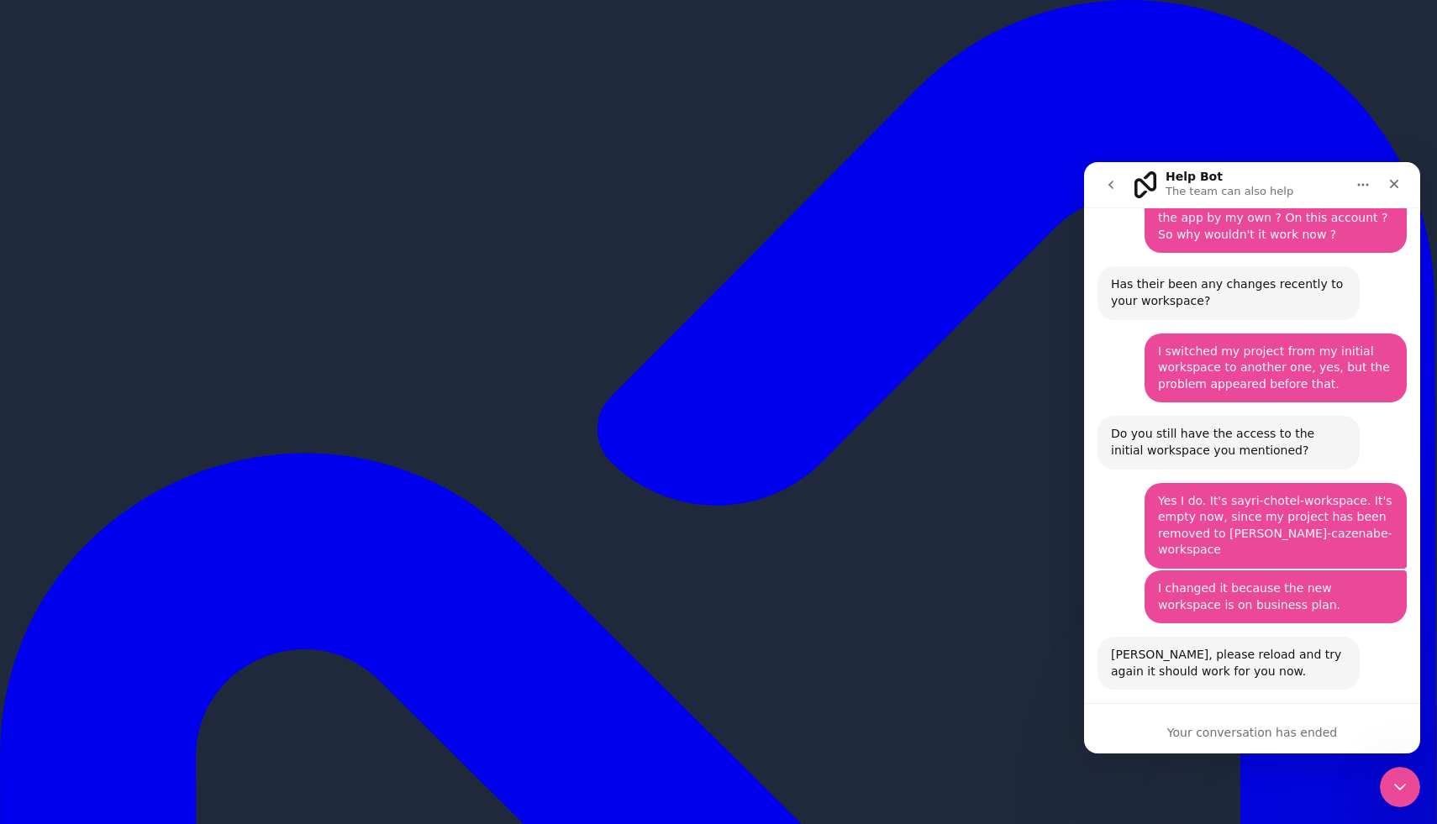
scroll to position [2747, 0]
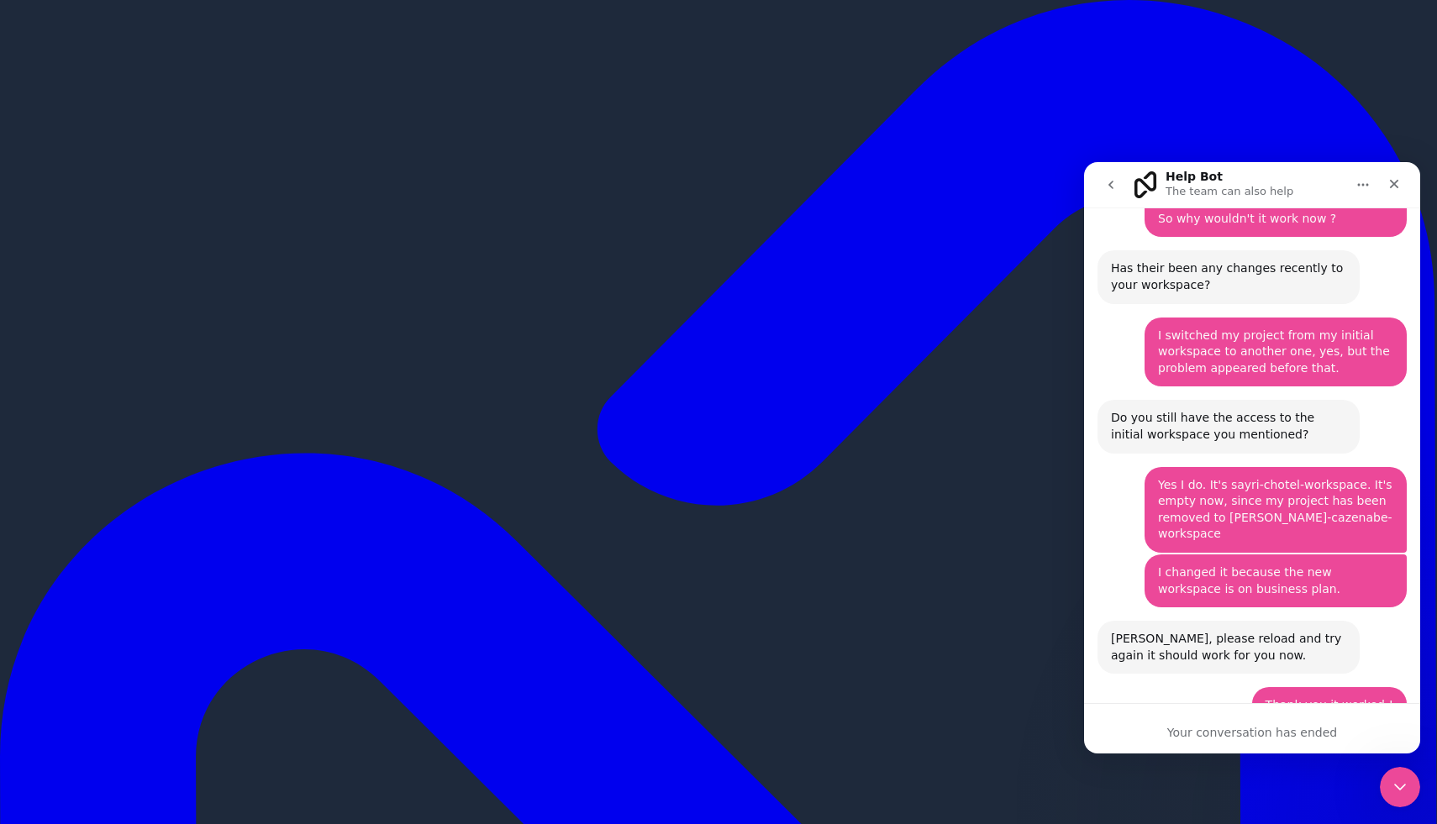
click at [1114, 189] on icon "go back" at bounding box center [1110, 184] width 13 height 13
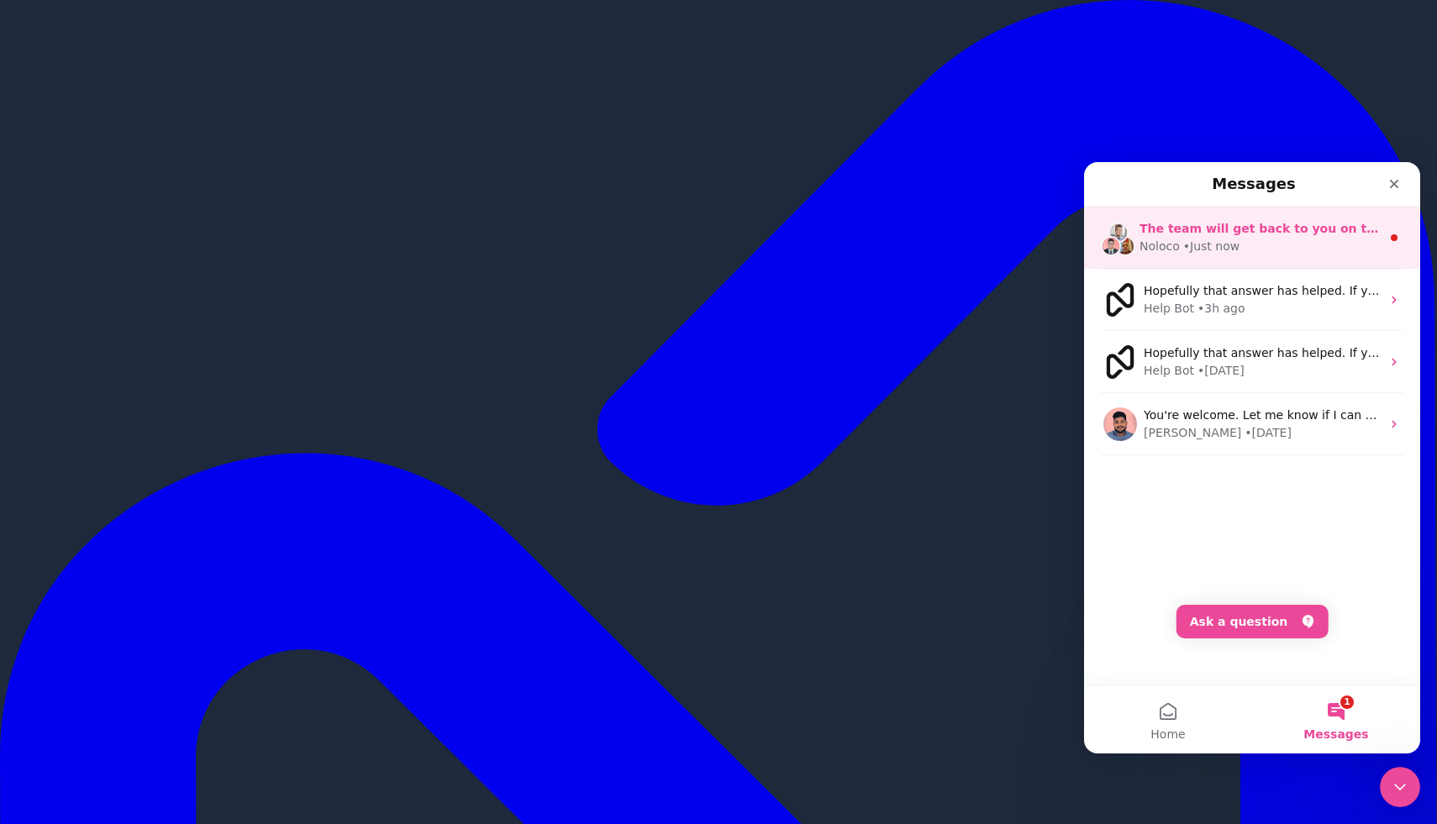
click at [1342, 233] on span "The team will get back to you on this. Noloco typically replies in under 1h." at bounding box center [1387, 228] width 495 height 13
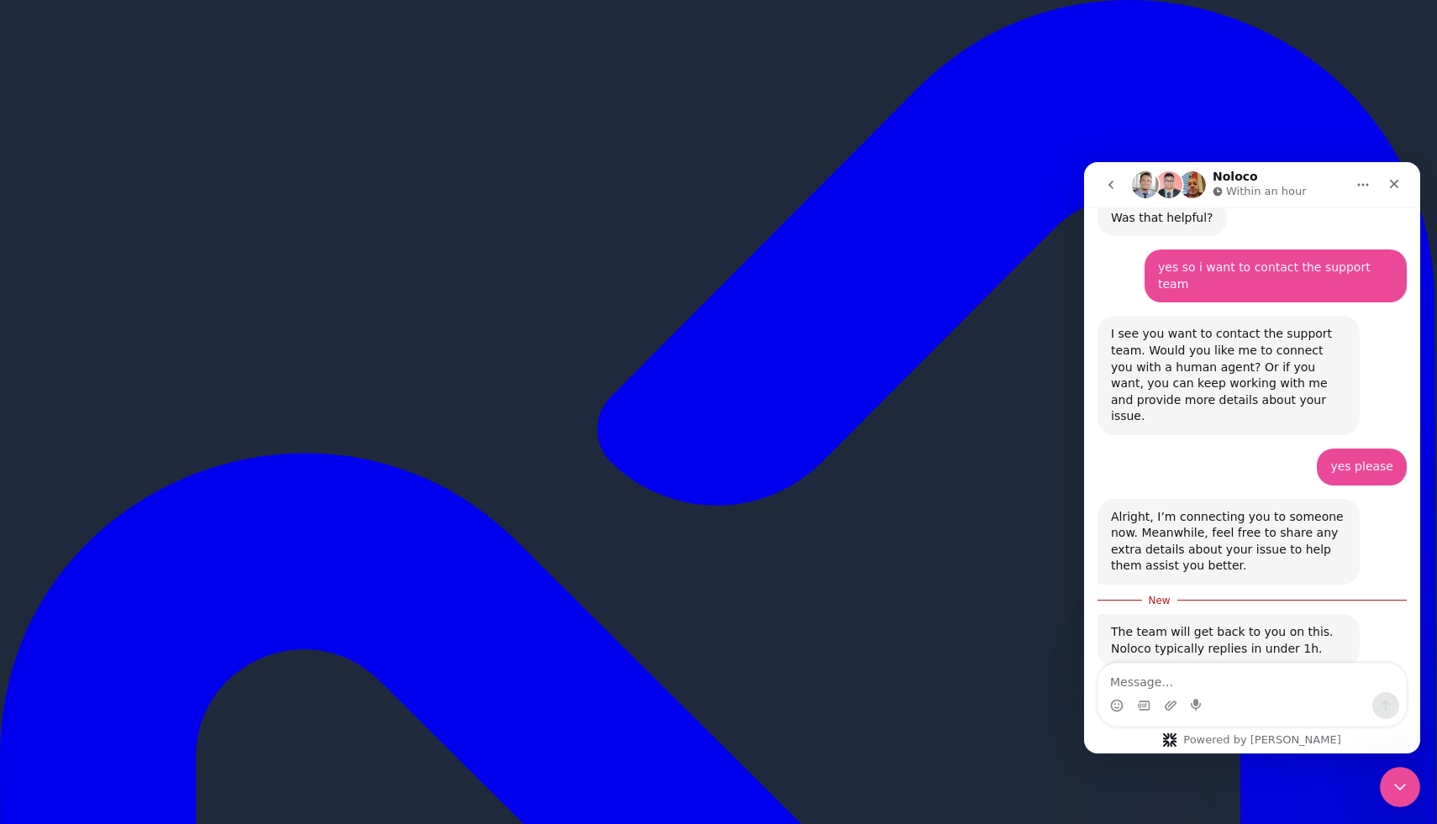
scroll to position [1119, 0]
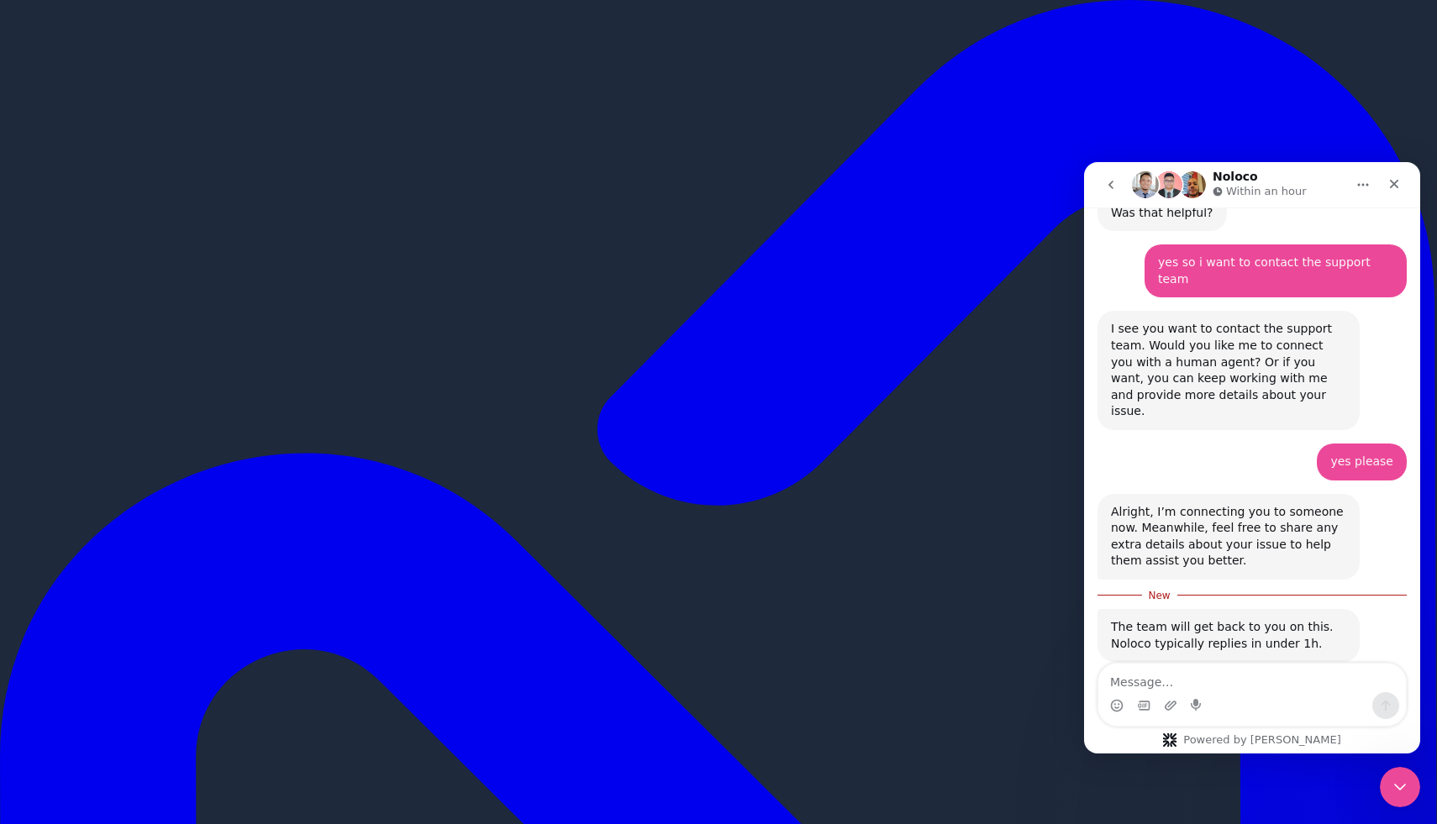
click at [1295, 714] on div "Waiting for a teammate" at bounding box center [1252, 720] width 303 height 13
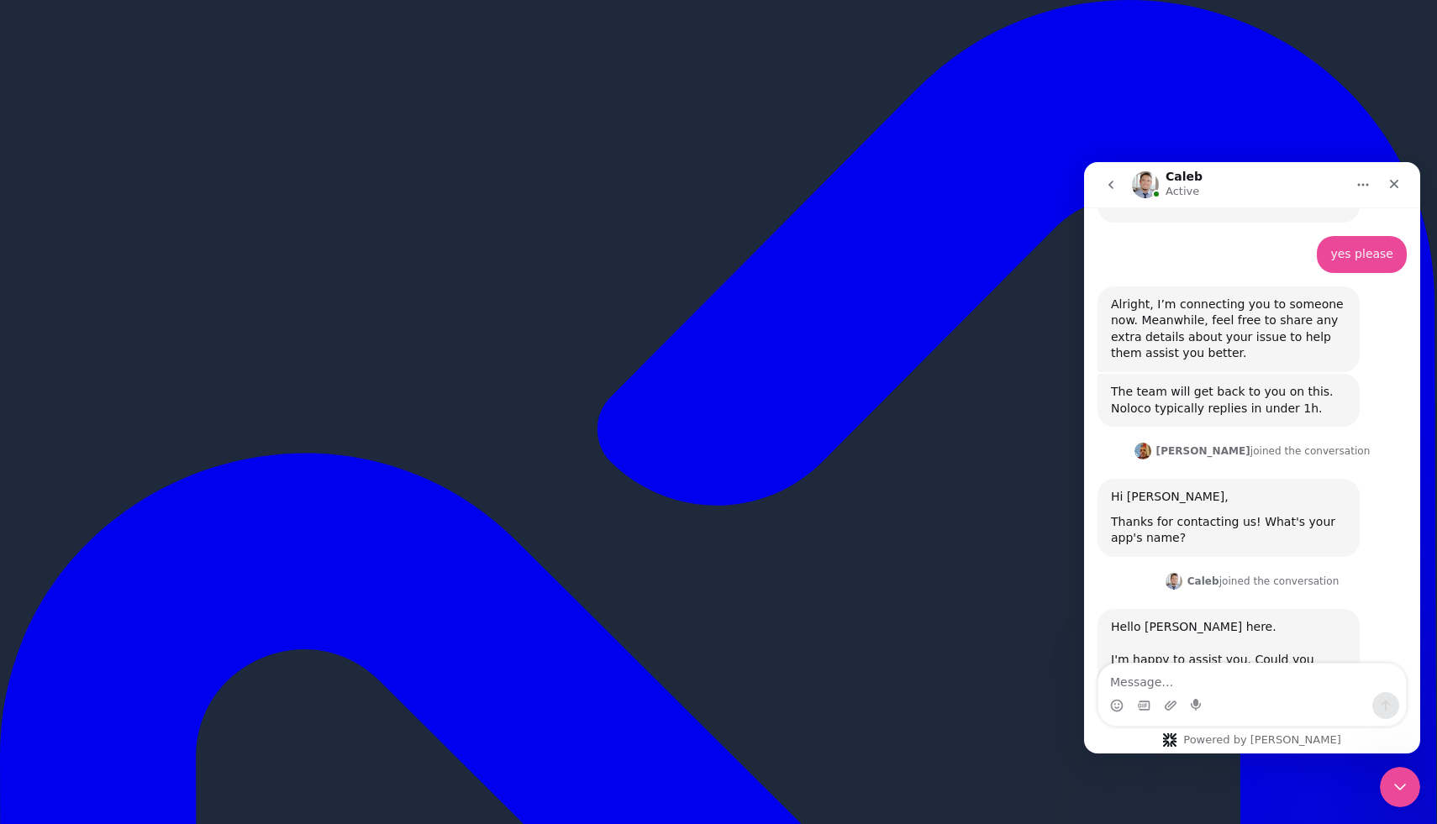
scroll to position [1345, 0]
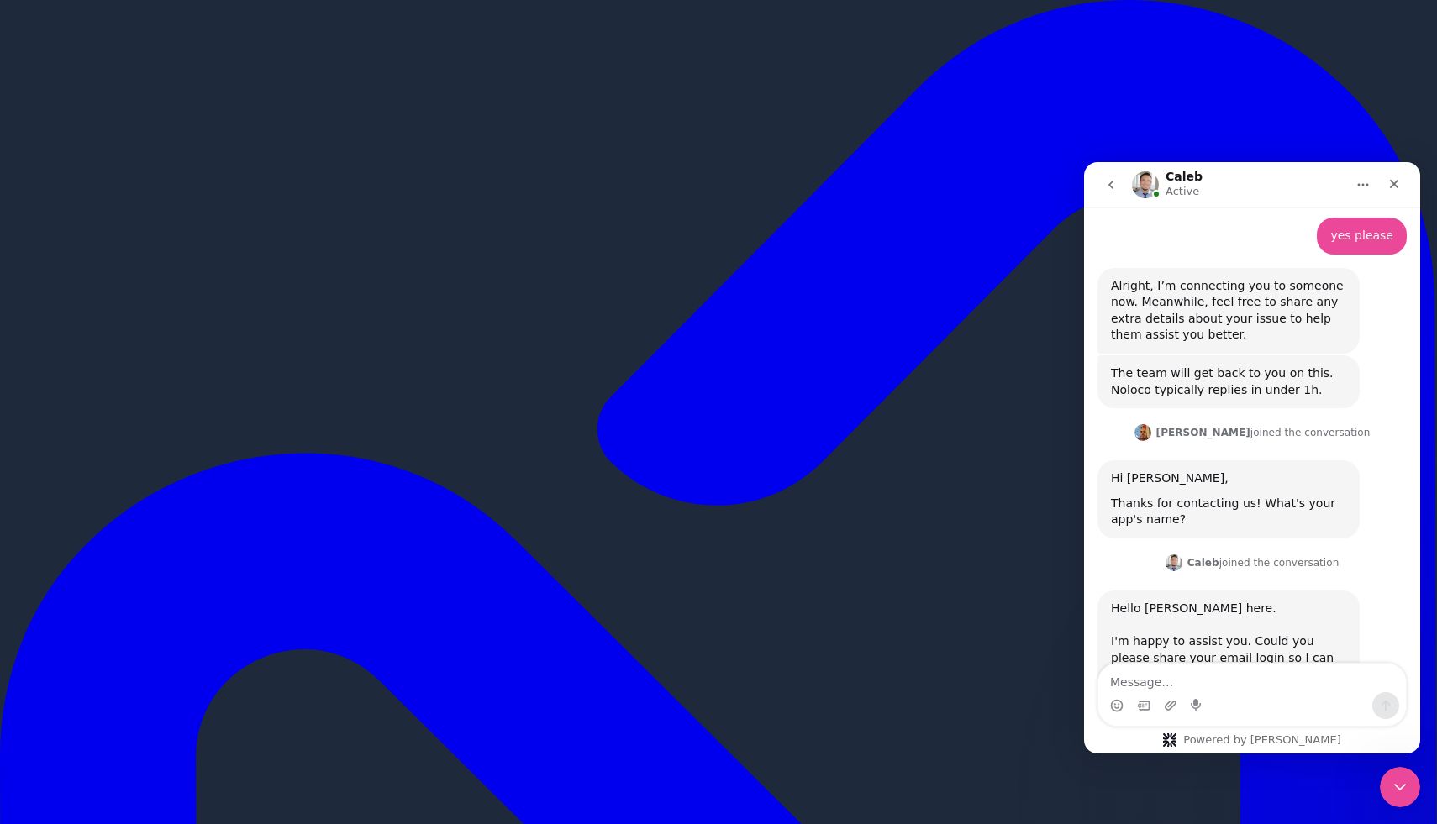
click at [1150, 697] on div "Intercom messenger" at bounding box center [1143, 706] width 13 height 27
click at [1148, 676] on textarea "Message…" at bounding box center [1252, 678] width 308 height 29
click at [1146, 675] on textarea "Message…" at bounding box center [1252, 678] width 308 height 29
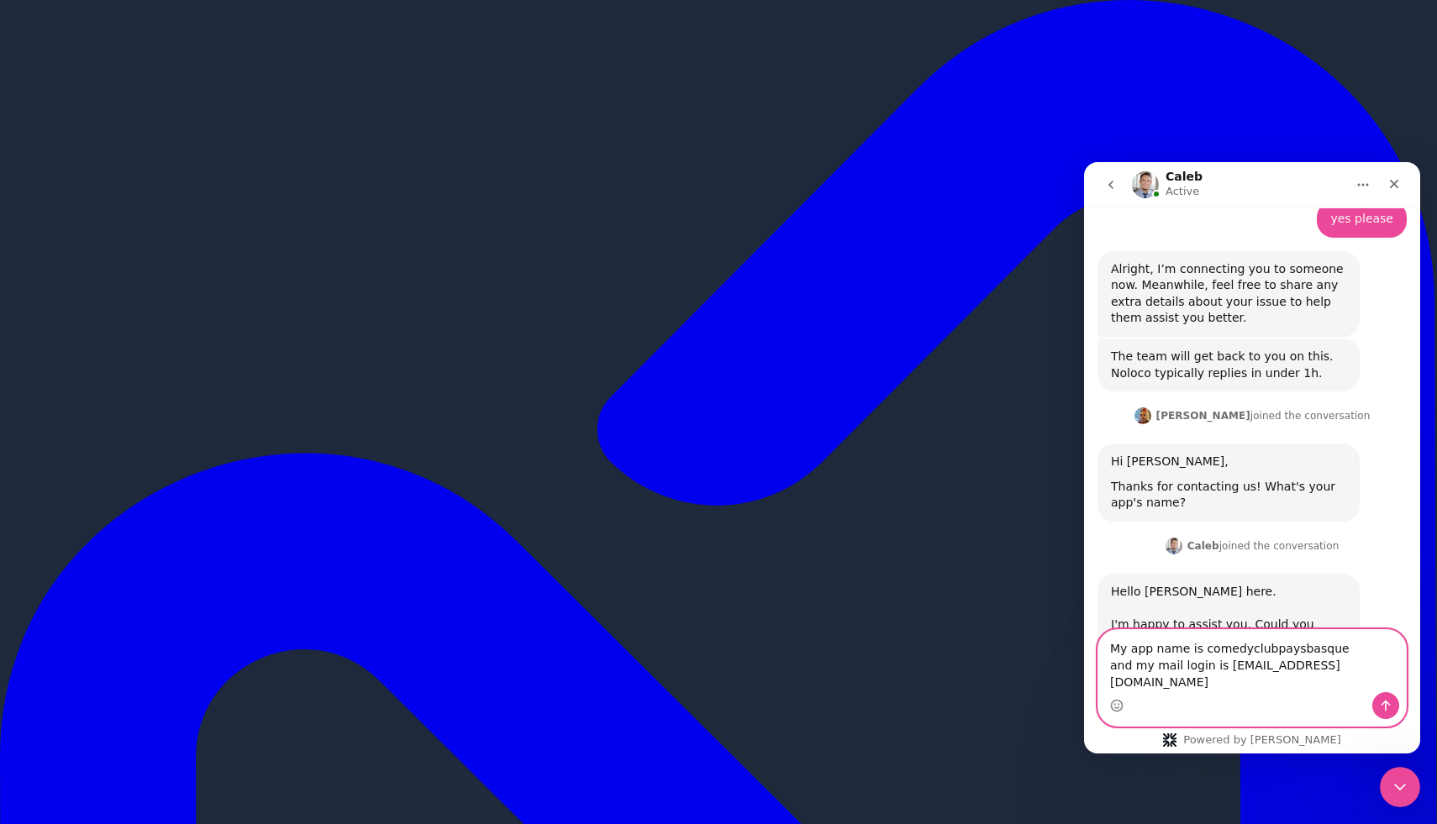
scroll to position [1378, 0]
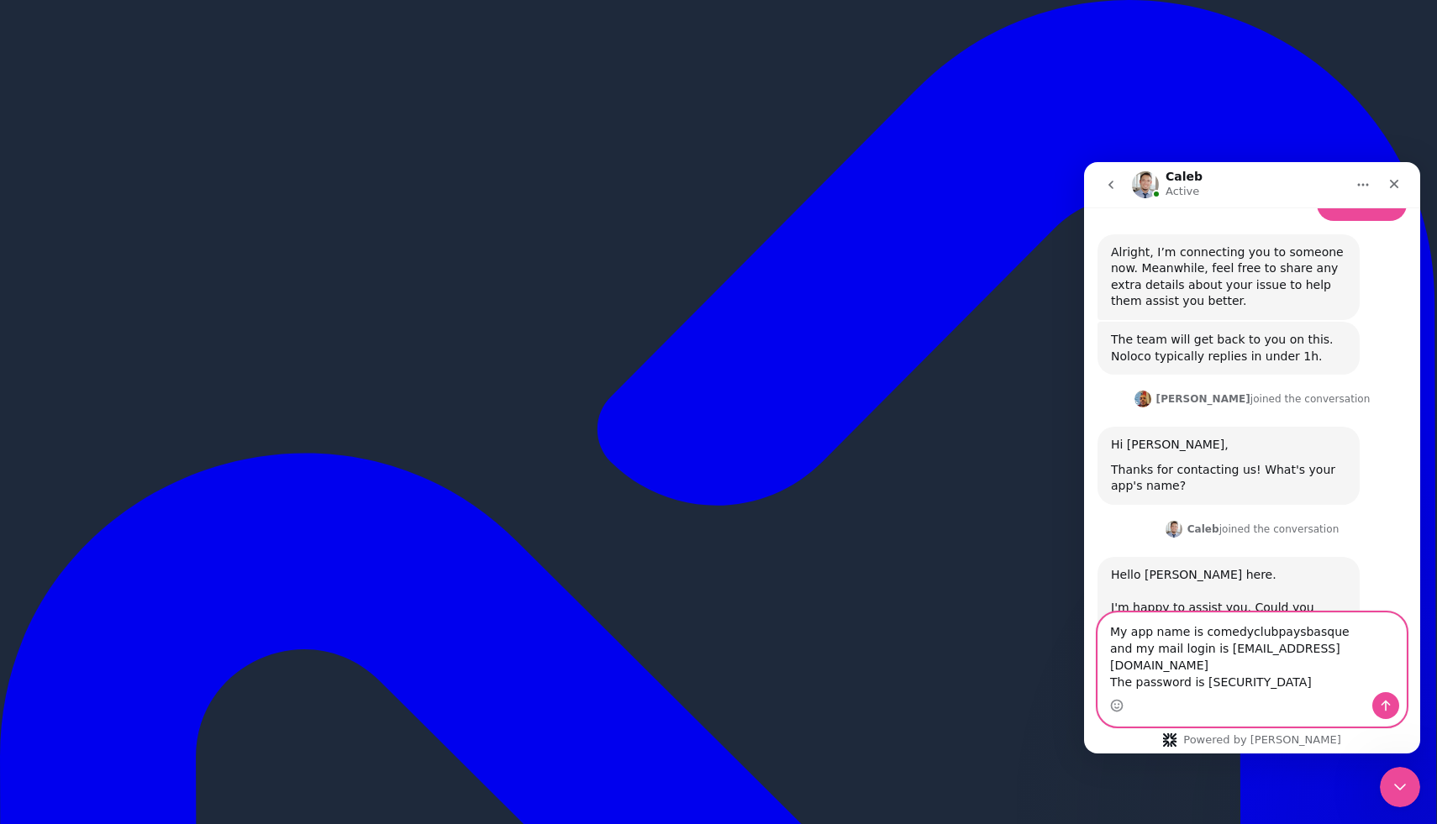
type textarea "My app name is comedyclubpaysbasque and my mail login is [EMAIL_ADDRESS][DOMAIN…"
click at [1385, 698] on button "Send a message…" at bounding box center [1385, 706] width 27 height 27
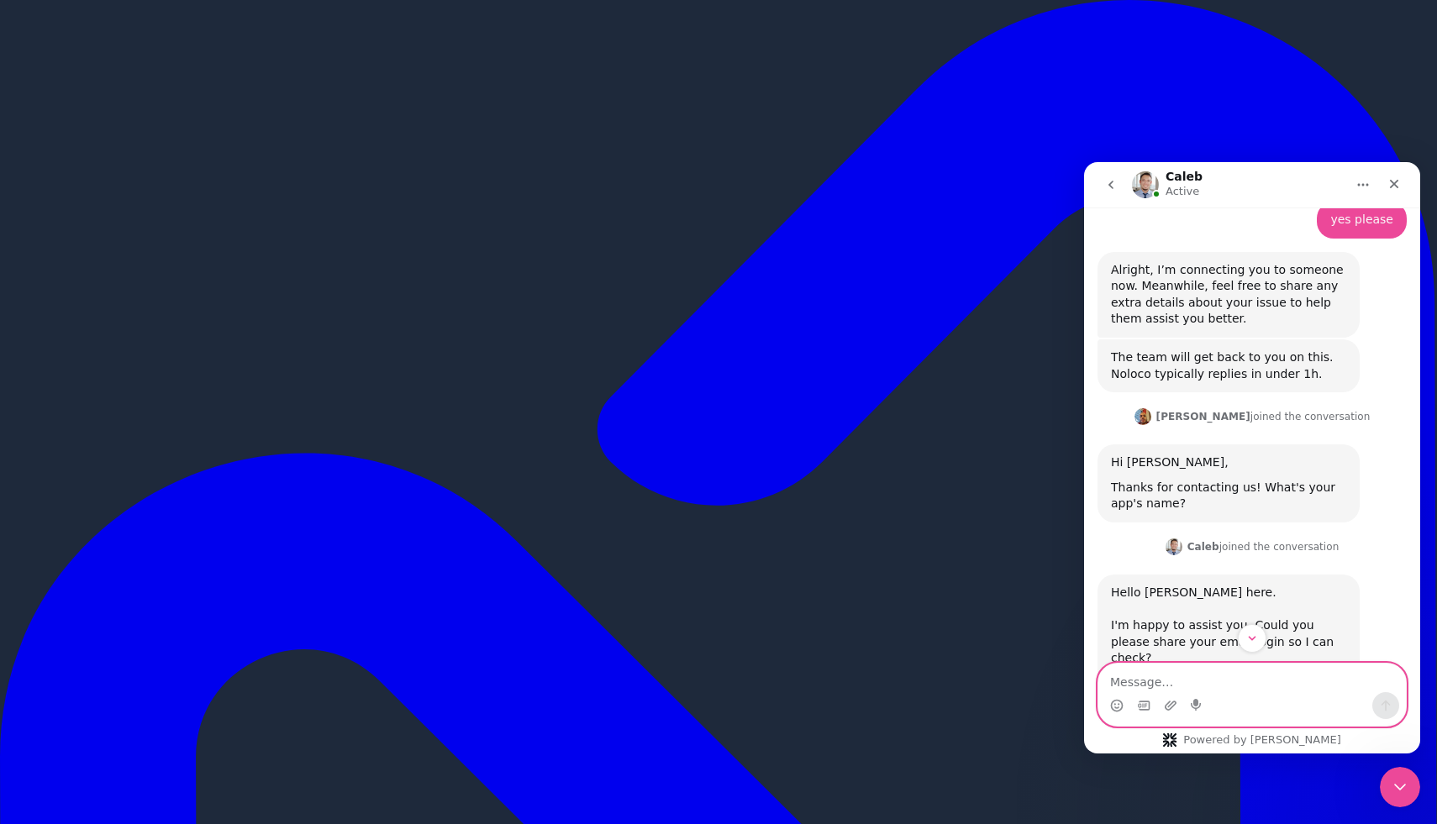
scroll to position [1445, 0]
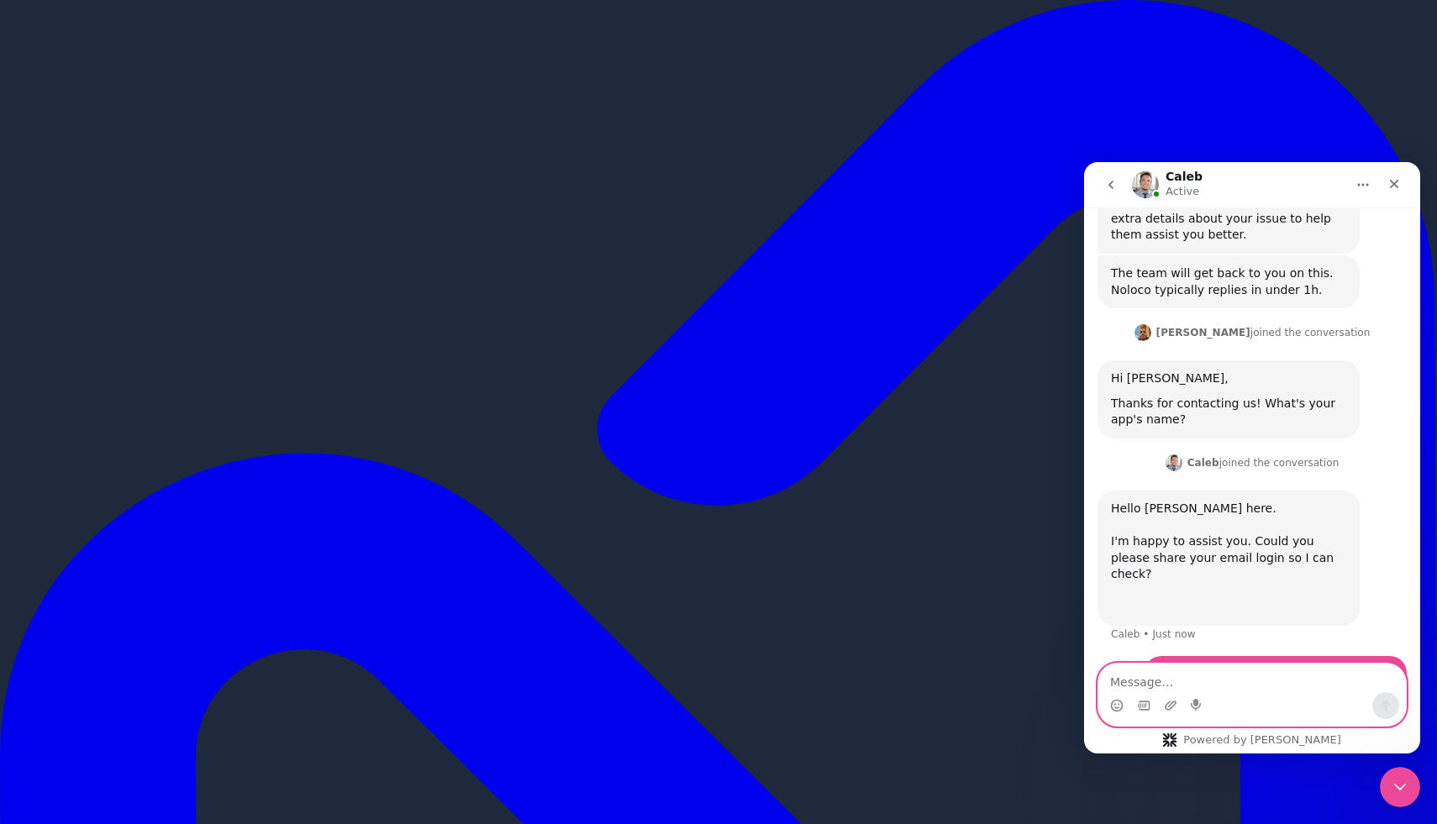
click at [1145, 682] on textarea "Message…" at bounding box center [1252, 678] width 308 height 29
type textarea "Thank you for helping me"
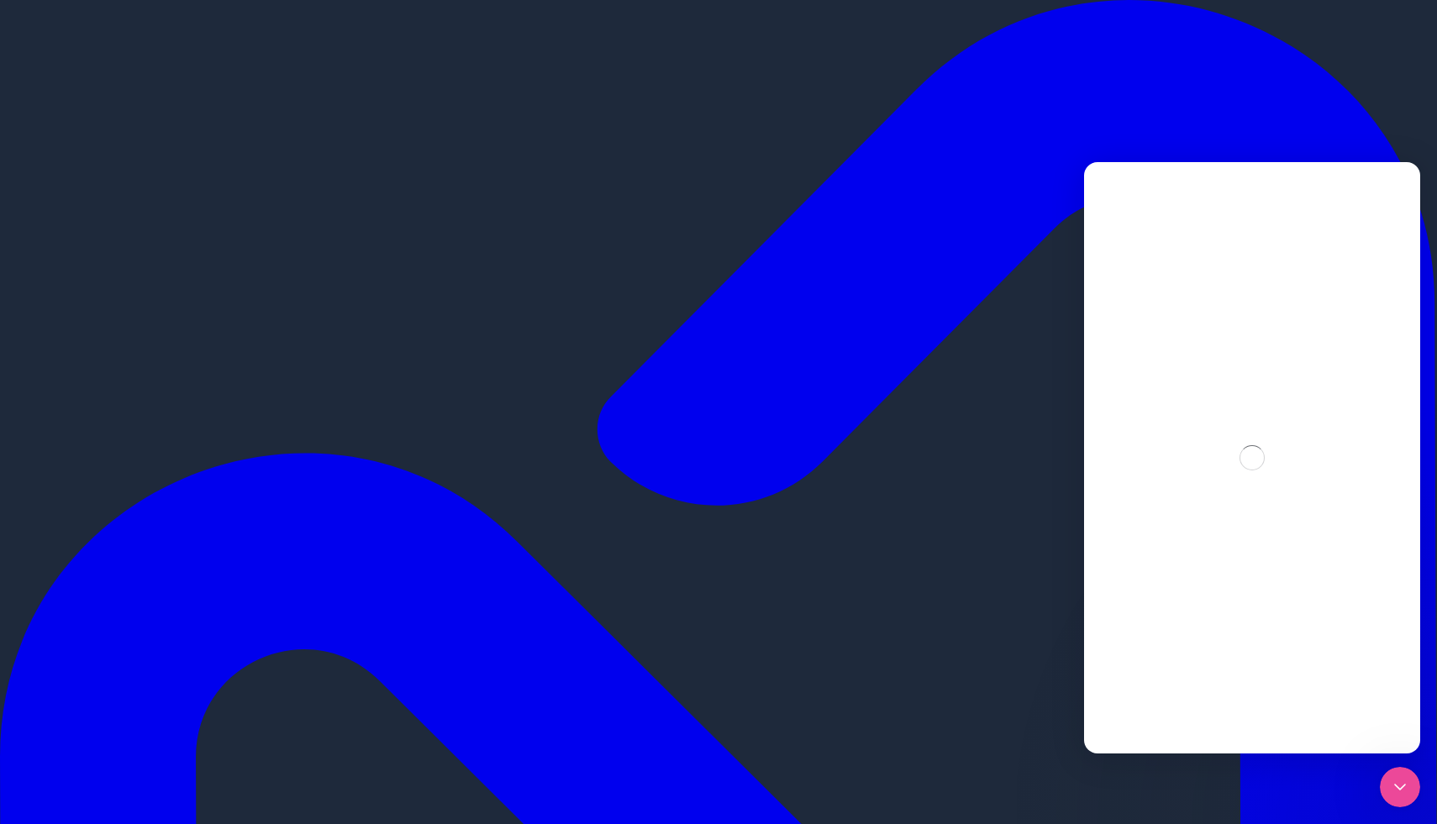
scroll to position [0, 0]
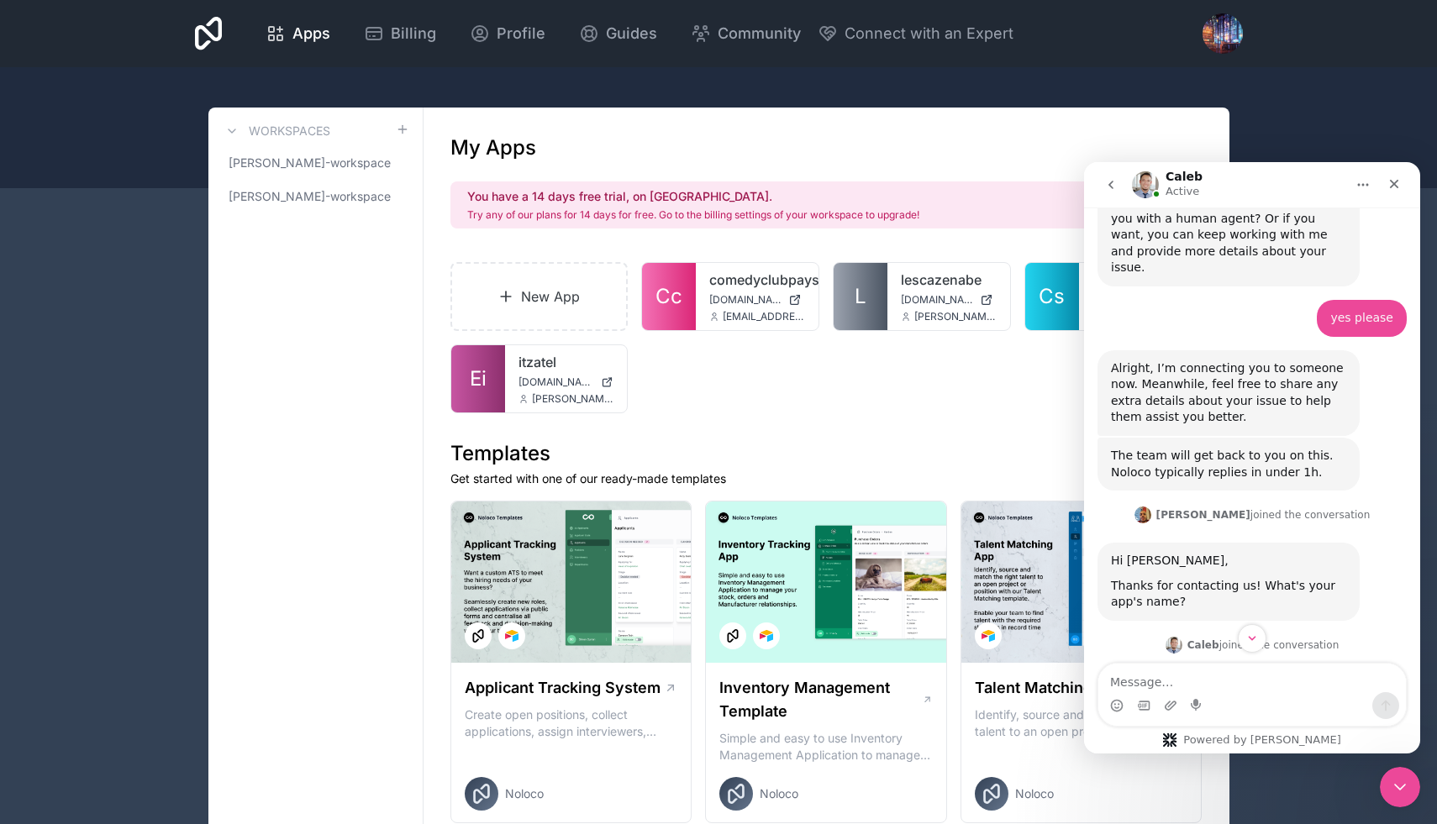
scroll to position [1483, 0]
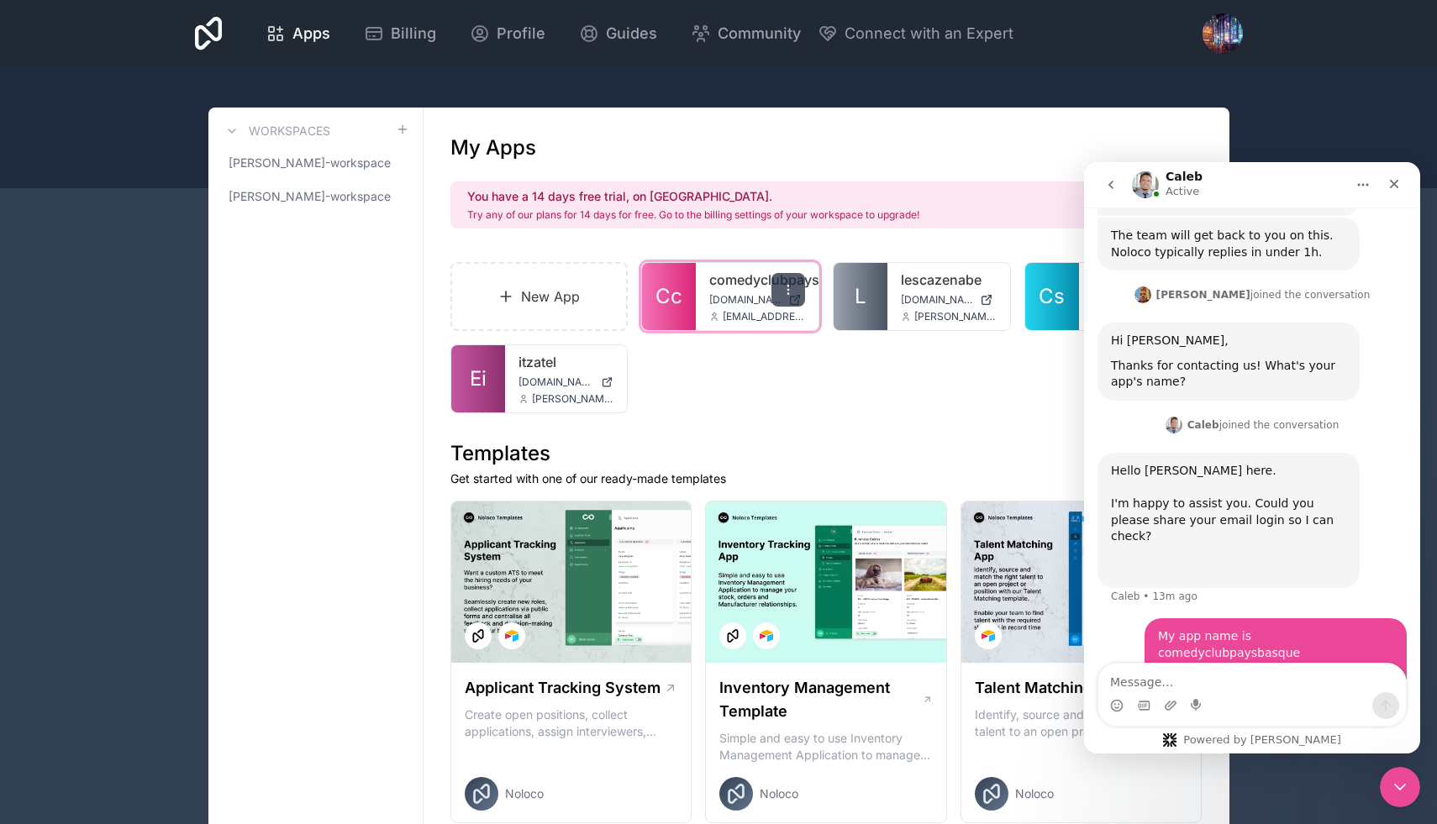
click at [787, 288] on icon at bounding box center [788, 289] width 13 height 13
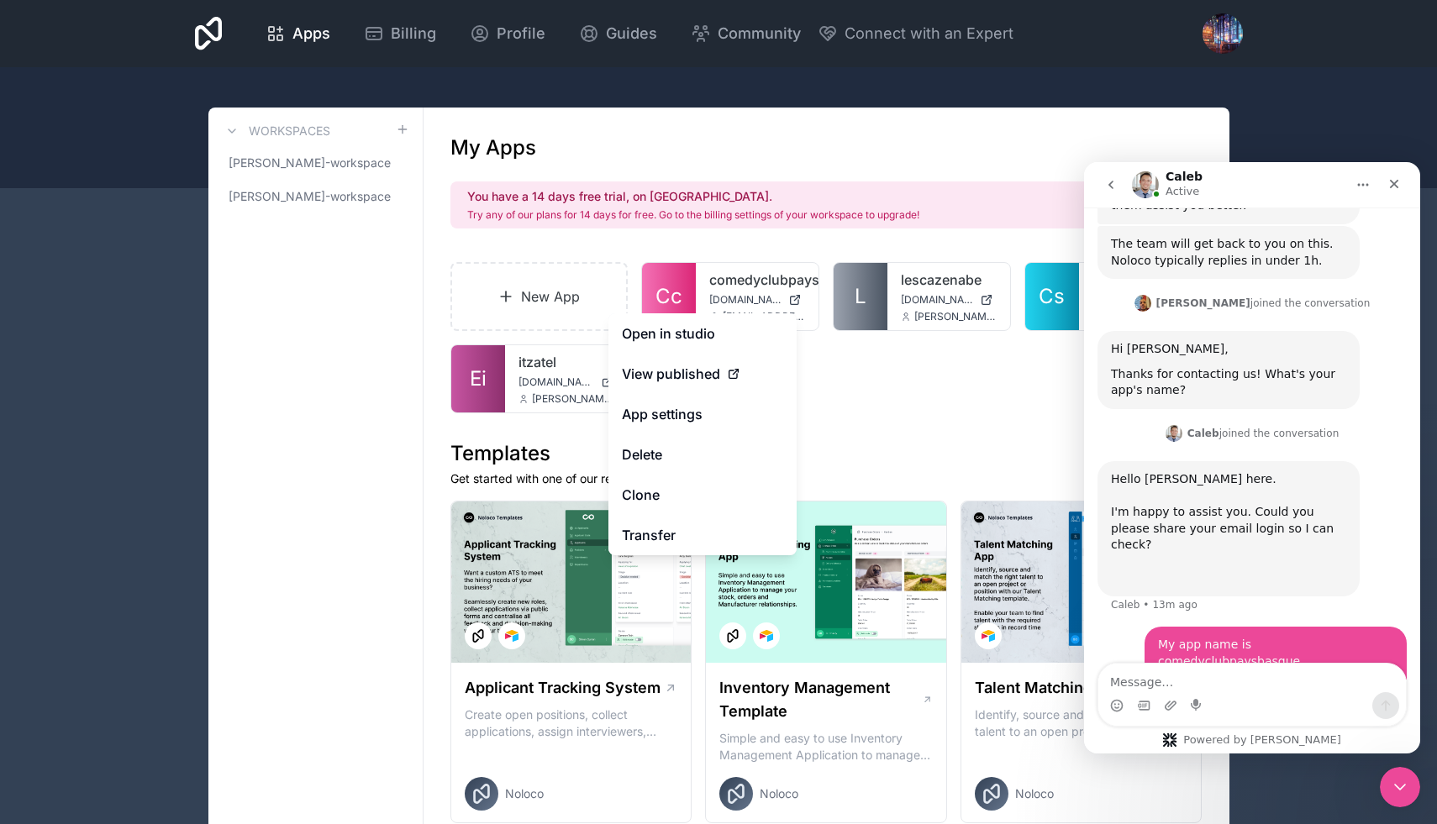
scroll to position [1471, 0]
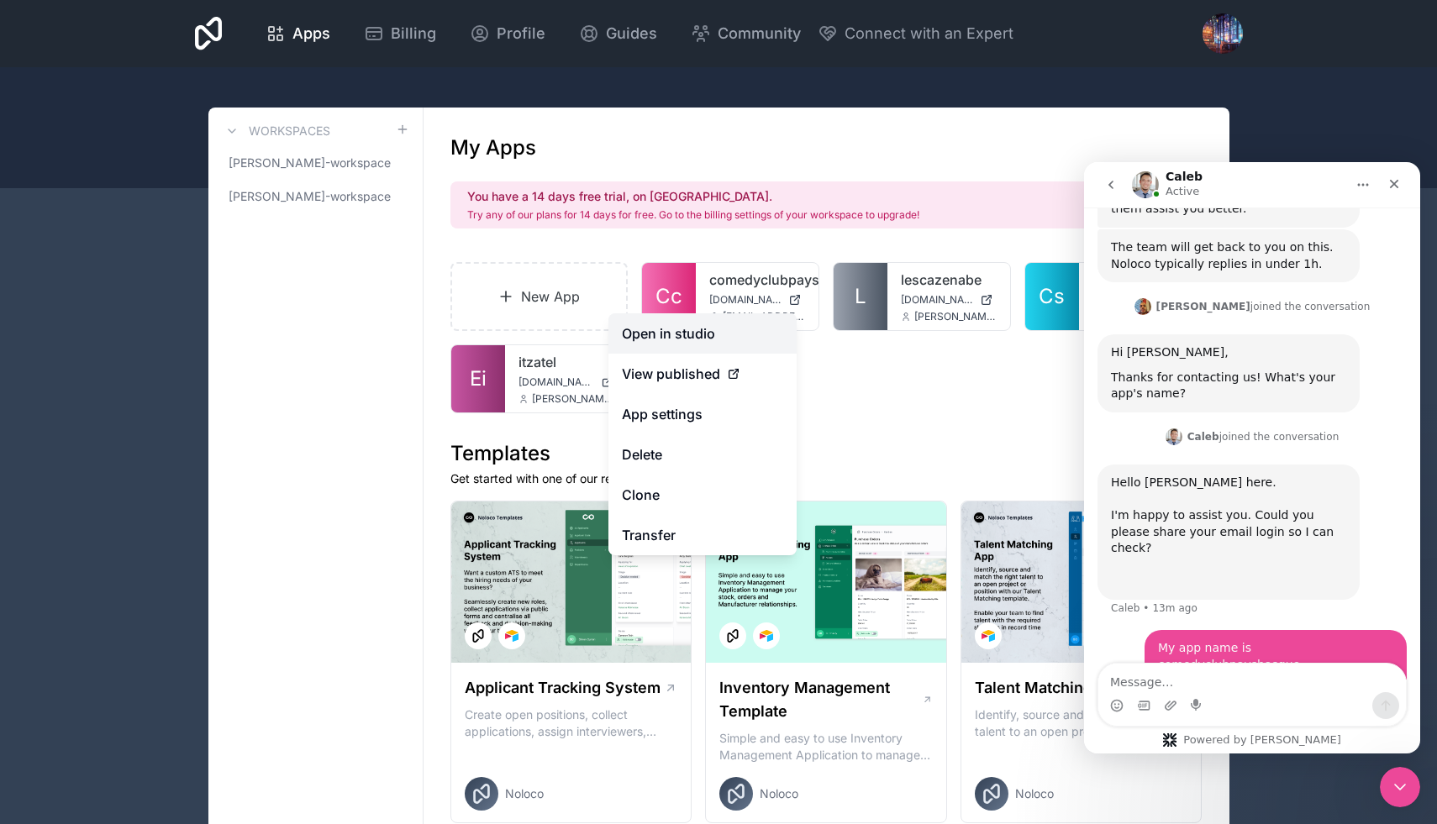
click at [679, 329] on link "Open in studio" at bounding box center [702, 333] width 188 height 40
